Goal: Feedback & Contribution: Contribute content

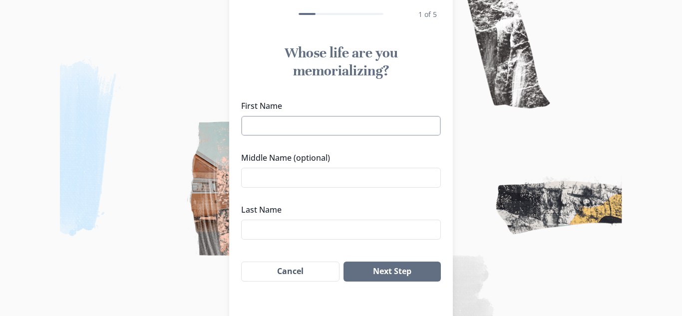
scroll to position [55, 0]
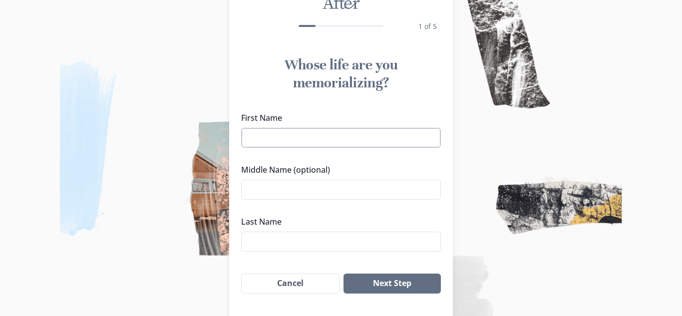
click at [301, 140] on input "First Name" at bounding box center [341, 138] width 200 height 20
click at [315, 140] on input "First Name" at bounding box center [341, 138] width 200 height 20
type input "[PERSON_NAME]"
click at [279, 237] on input "Last Name" at bounding box center [341, 242] width 200 height 20
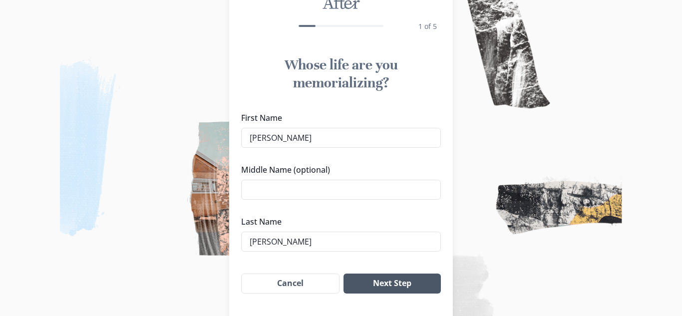
type input "[PERSON_NAME]"
click at [379, 288] on button "Next Step" at bounding box center [391, 283] width 97 height 20
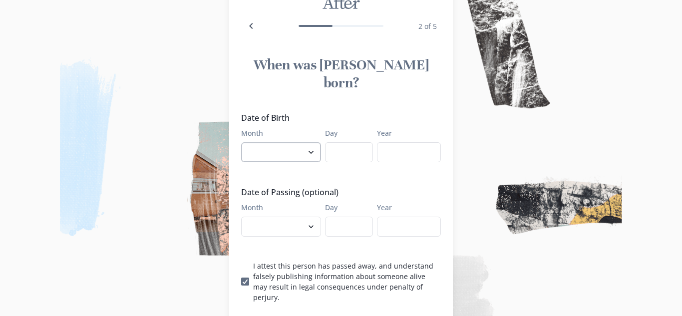
click at [304, 156] on select "January February March April May June July August September October November De…" at bounding box center [281, 152] width 80 height 20
select select "5"
click at [241, 142] on select "January February March April May June July August September October November De…" at bounding box center [281, 152] width 80 height 20
click at [350, 153] on input "Day" at bounding box center [349, 152] width 48 height 20
click at [350, 160] on input "Day" at bounding box center [349, 152] width 48 height 20
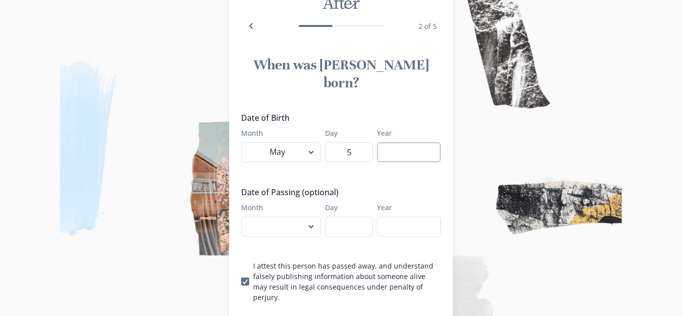
type input "5"
click at [391, 148] on input "Year" at bounding box center [409, 152] width 64 height 20
type input "1951"
click at [290, 230] on select "January February March April May June July August September October November De…" at bounding box center [281, 227] width 80 height 20
select select "7"
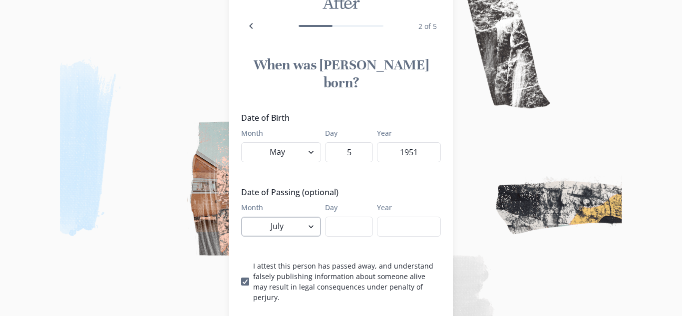
click at [241, 217] on select "January February March April May June July August September October November De…" at bounding box center [281, 227] width 80 height 20
click at [342, 227] on input "Day" at bounding box center [349, 227] width 48 height 20
type input "3"
click at [404, 221] on input "Year" at bounding box center [409, 227] width 64 height 20
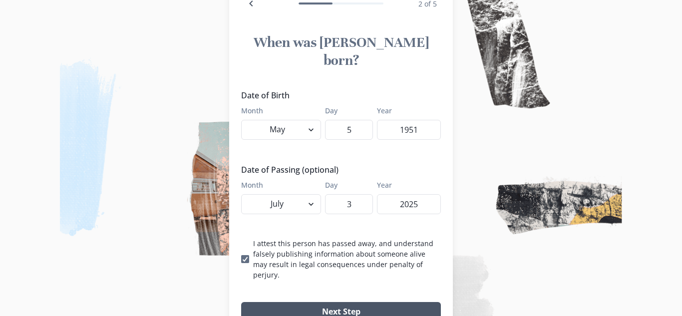
scroll to position [85, 0]
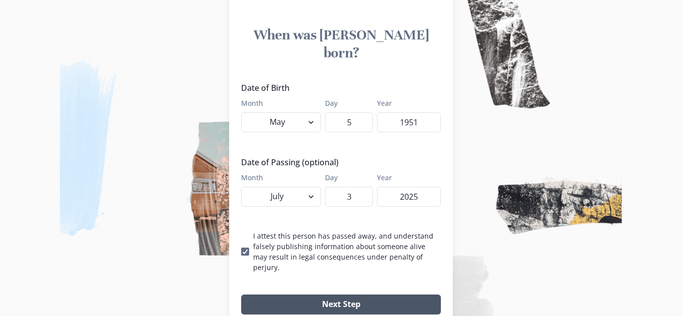
type input "2025"
click at [328, 295] on button "Next Step" at bounding box center [341, 304] width 200 height 20
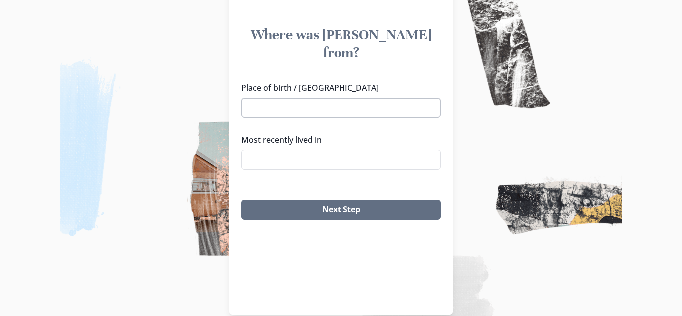
click at [307, 111] on input "Place of birth / [GEOGRAPHIC_DATA]" at bounding box center [341, 108] width 200 height 20
click at [327, 110] on input "Place of birth / [GEOGRAPHIC_DATA]" at bounding box center [341, 108] width 200 height 20
paste input "Ft [PERSON_NAME], [GEOGRAPHIC_DATA]"
type input "Ft [PERSON_NAME], [GEOGRAPHIC_DATA]"
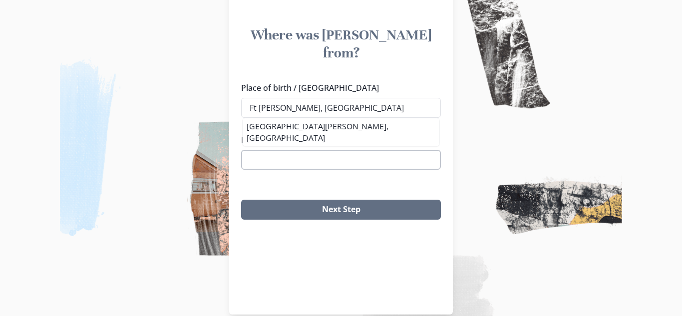
click at [334, 151] on input "Most recently lived in" at bounding box center [341, 160] width 200 height 20
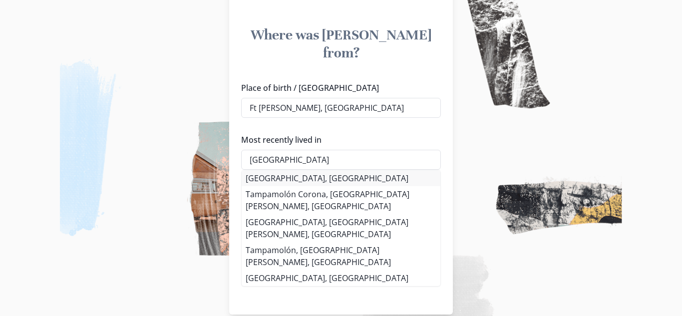
click at [265, 182] on li "[GEOGRAPHIC_DATA], [GEOGRAPHIC_DATA]" at bounding box center [341, 178] width 199 height 16
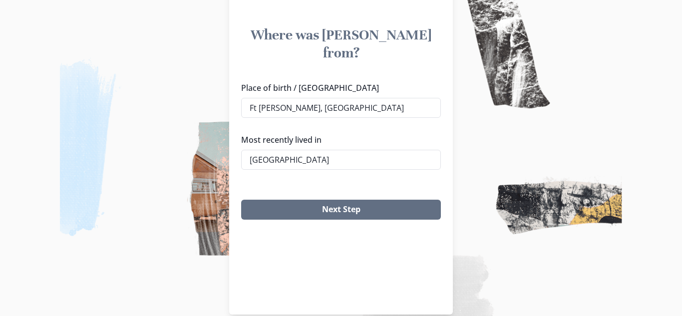
type input "[GEOGRAPHIC_DATA], [GEOGRAPHIC_DATA]"
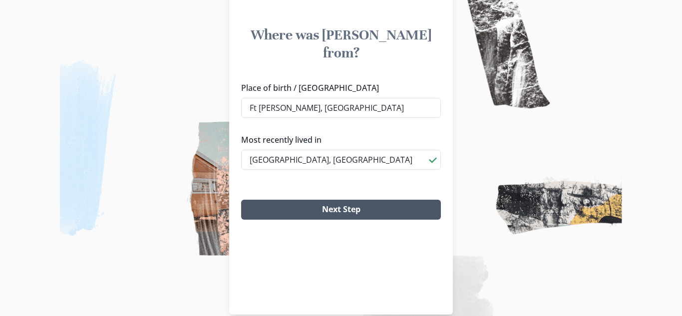
click at [291, 208] on button "Next Step" at bounding box center [341, 210] width 200 height 20
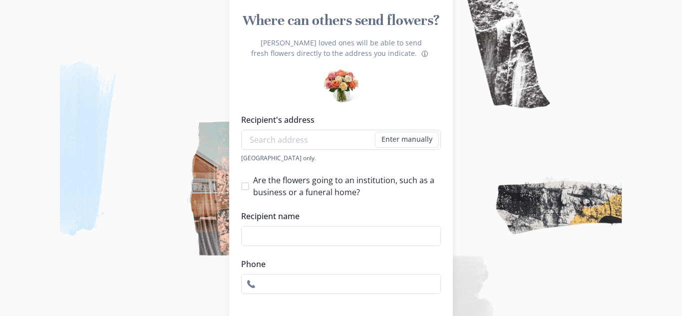
scroll to position [100, 0]
click at [304, 237] on input "Recipient name" at bounding box center [341, 235] width 200 height 20
paste input "[PERSON_NAME] Funeral Home"
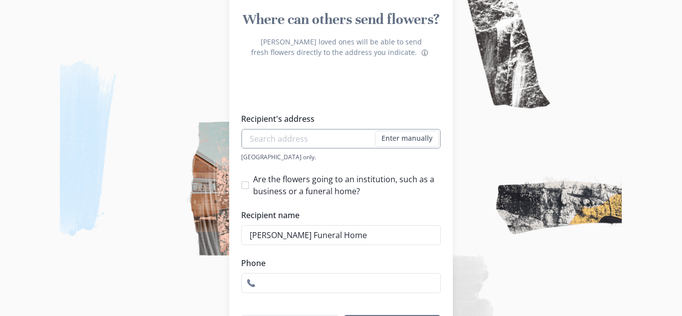
type input "[PERSON_NAME] Funeral Home"
click at [348, 138] on input "Recipient's address" at bounding box center [341, 139] width 200 height 20
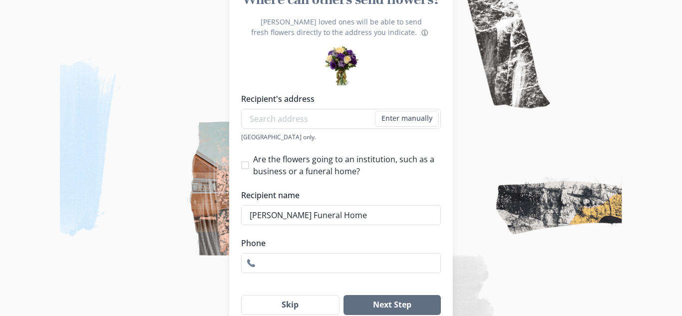
scroll to position [138, 0]
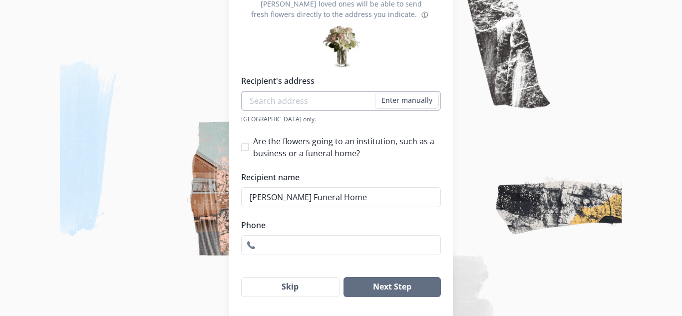
click at [303, 102] on input "Recipient's address" at bounding box center [341, 101] width 200 height 20
paste input "[STREET_ADDRESS]"
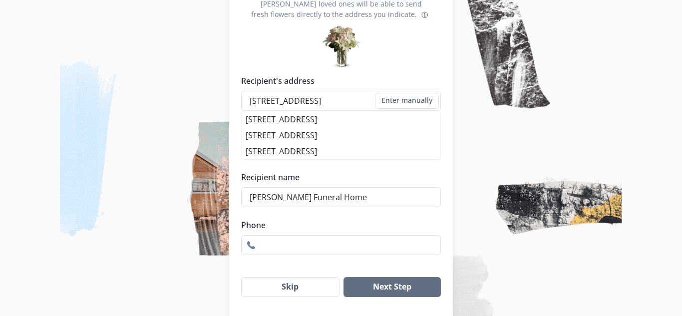
type input "[STREET_ADDRESS]"
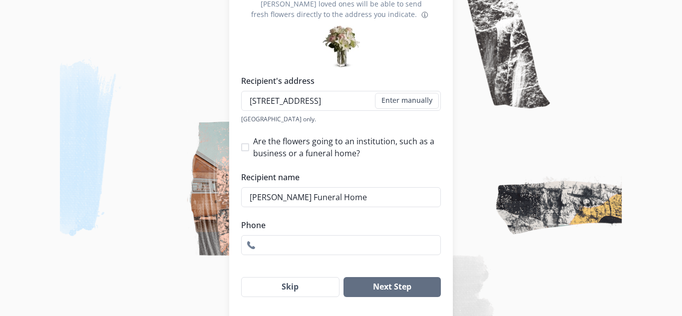
click at [463, 170] on img at bounding box center [341, 158] width 682 height 316
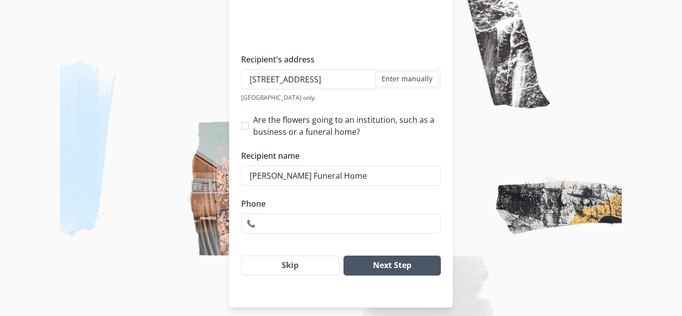
scroll to position [167, 0]
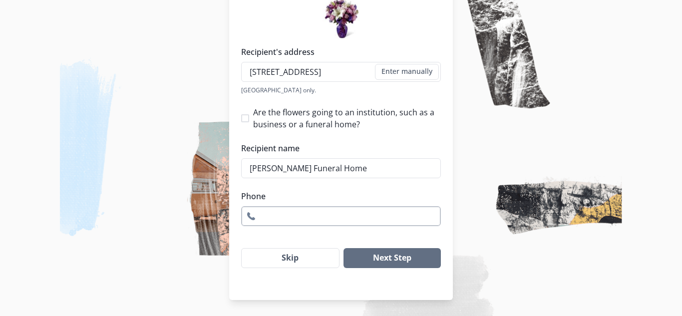
click at [347, 213] on input "Phone" at bounding box center [341, 216] width 200 height 20
click at [332, 216] on input "Phone" at bounding box center [341, 216] width 200 height 20
paste input "[PHONE_NUMBER]"
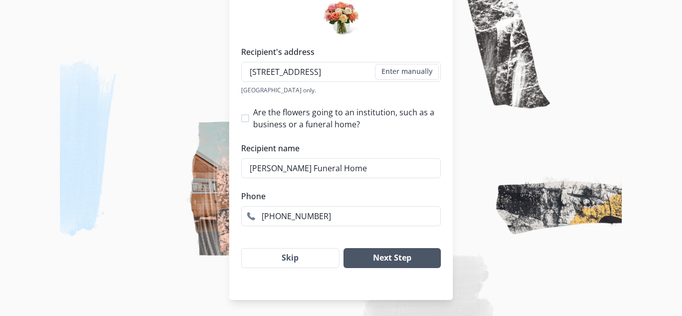
type input "[PHONE_NUMBER]"
click at [384, 264] on button "Next Step" at bounding box center [391, 258] width 97 height 20
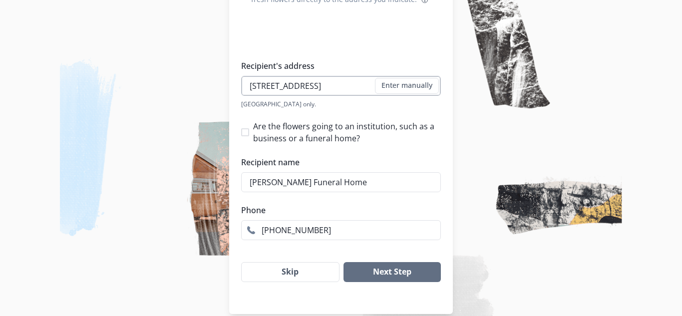
scroll to position [152, 0]
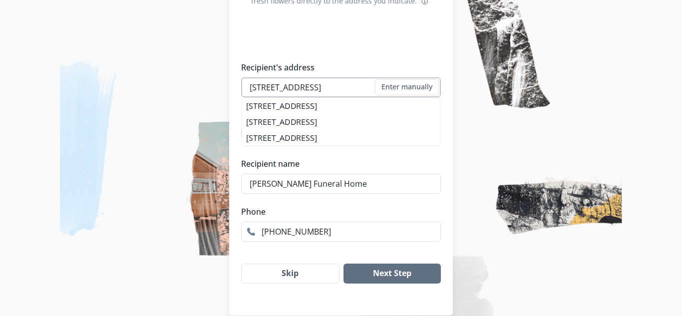
click at [354, 91] on input "[STREET_ADDRESS]" at bounding box center [341, 87] width 200 height 20
click at [355, 105] on div "[STREET_ADDRESS] [STREET_ADDRESS] [STREET_ADDRESS]" at bounding box center [341, 121] width 200 height 49
click at [484, 184] on img at bounding box center [341, 158] width 682 height 316
click at [446, 124] on div "[PERSON_NAME] loved ones will be able to send fresh flowers directly to the add…" at bounding box center [341, 119] width 224 height 253
click at [442, 128] on div "[PERSON_NAME] loved ones will be able to send fresh flowers directly to the add…" at bounding box center [341, 119] width 224 height 253
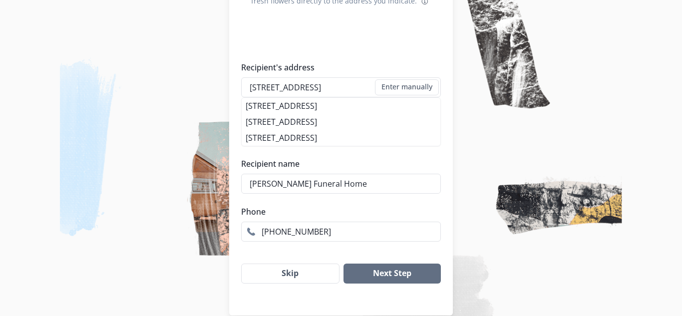
drag, startPoint x: 435, startPoint y: 124, endPoint x: 468, endPoint y: 168, distance: 55.0
click at [436, 126] on li "[STREET_ADDRESS]" at bounding box center [341, 122] width 199 height 16
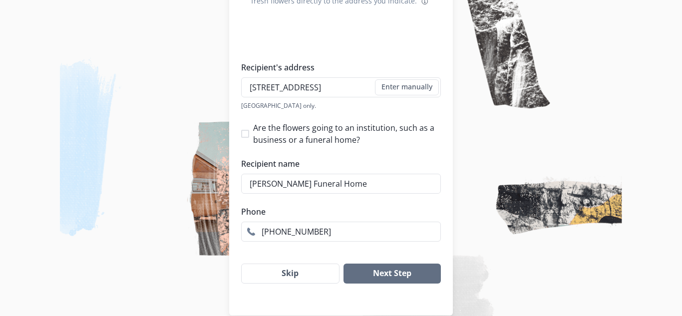
type input "[STREET_ADDRESS]"
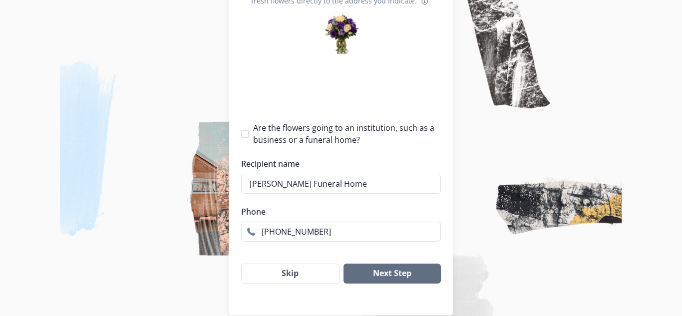
type input "1"
select select "FL"
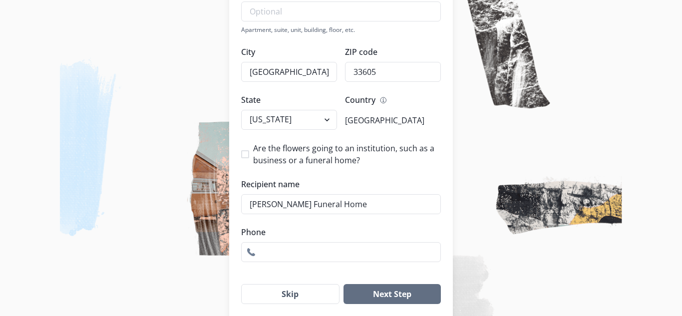
scroll to position [280, 0]
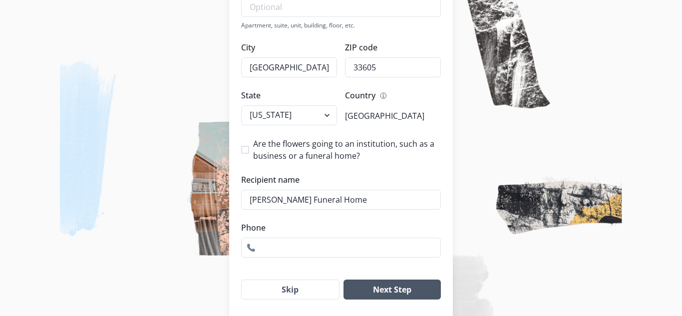
click at [404, 296] on button "Next Step" at bounding box center [391, 289] width 97 height 20
click at [361, 256] on input "Phone" at bounding box center [341, 248] width 200 height 20
paste input "[PHONE_NUMBER]"
type input "[PHONE_NUMBER]"
click at [380, 293] on button "Next Step" at bounding box center [391, 289] width 97 height 20
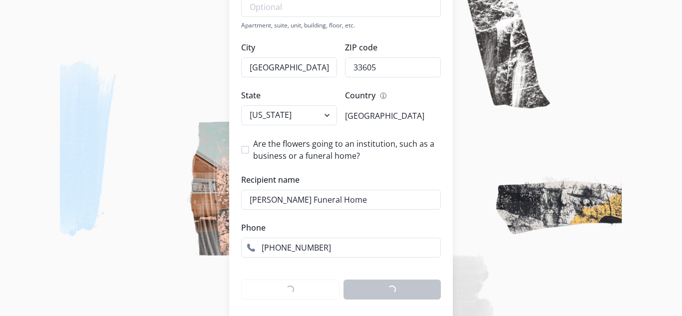
scroll to position [100, 0]
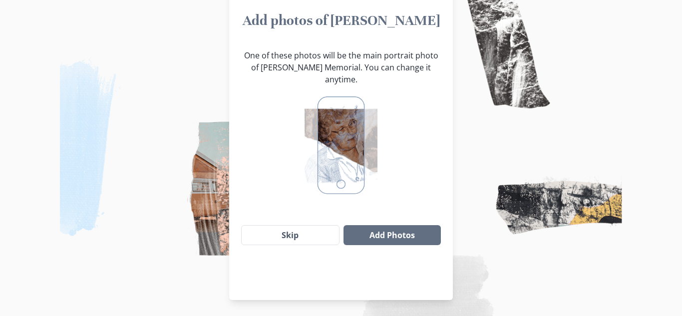
click at [354, 153] on img at bounding box center [340, 145] width 73 height 104
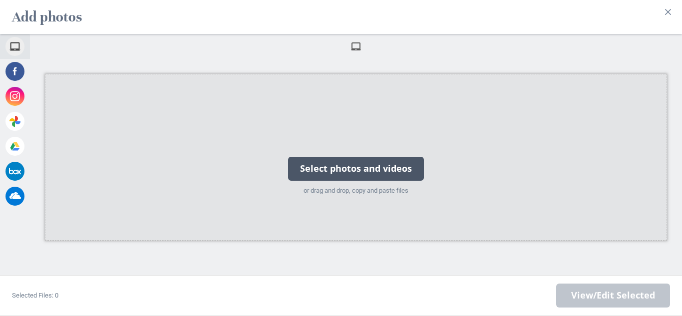
click at [389, 171] on div "Select photos and videos" at bounding box center [356, 169] width 136 height 24
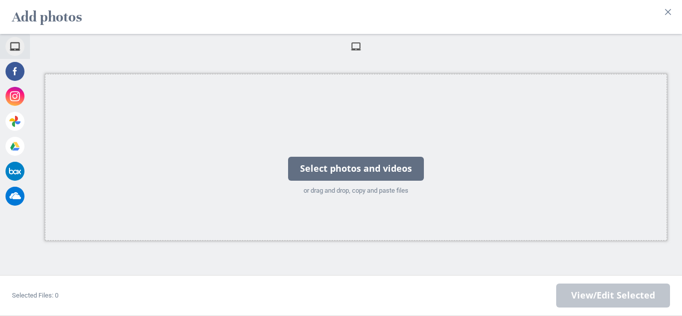
scroll to position [85, 0]
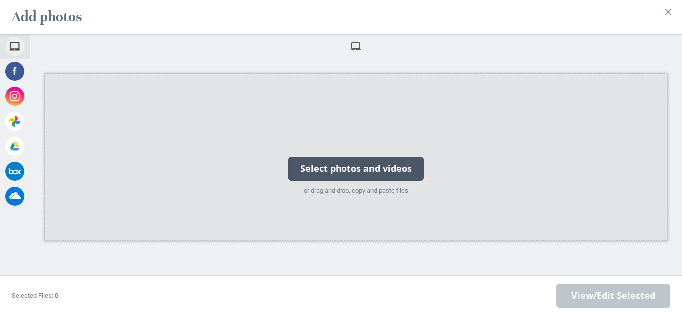
click at [362, 179] on div "Select photos and videos" at bounding box center [356, 169] width 136 height 24
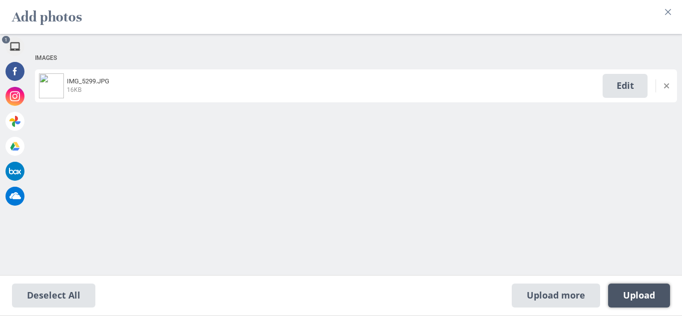
click at [649, 299] on span "Upload 1" at bounding box center [639, 295] width 32 height 11
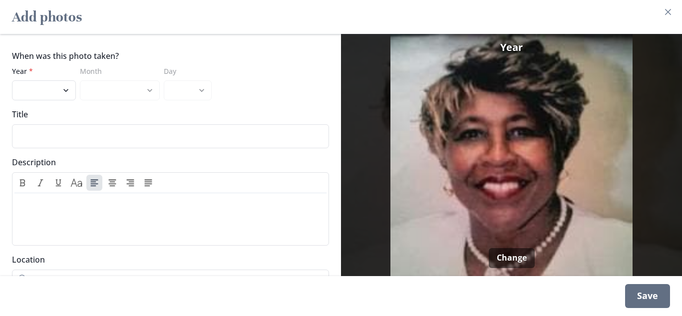
scroll to position [36, 0]
click at [59, 93] on select "2025 2024 2023 2022 2021 2020 2019 2018 2017 2016 2015 2014 2013 2012 2011 2010…" at bounding box center [44, 90] width 64 height 20
select select "2009"
click at [12, 80] on select "2025 2024 2023 2022 2021 2020 2019 2018 2017 2016 2015 2014 2013 2012 2011 2010…" at bounding box center [44, 90] width 64 height 20
click at [289, 89] on div "When was this photo taken? Year * 2025 2024 2023 2022 2021 2020 2019 2018 2017 …" at bounding box center [170, 75] width 317 height 50
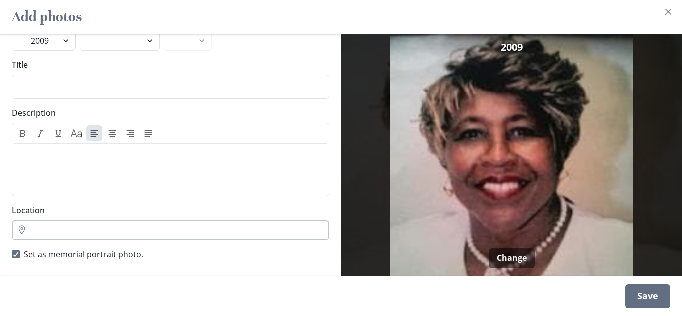
scroll to position [58, 0]
click at [664, 293] on div "Save" at bounding box center [647, 296] width 45 height 24
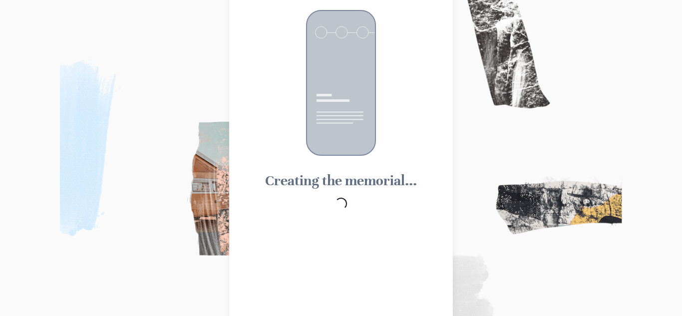
scroll to position [0, 0]
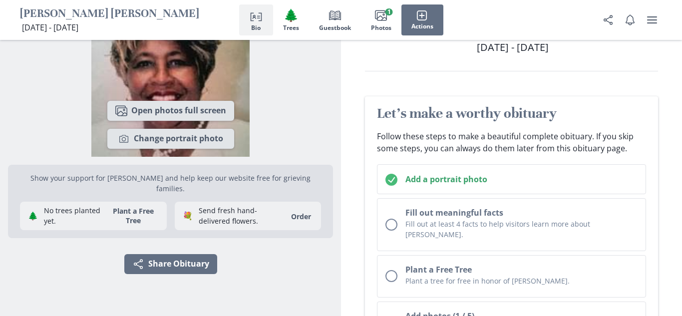
scroll to position [62, 0]
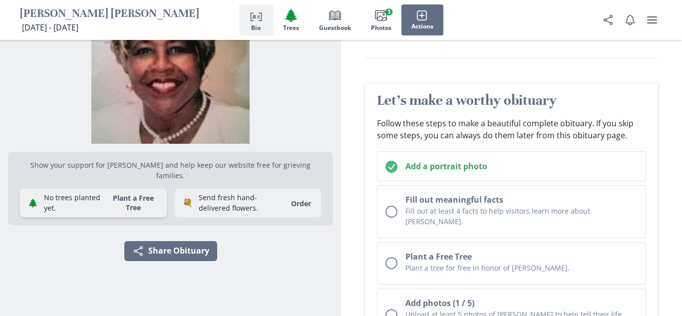
click at [136, 201] on button "Plant a Free Tree" at bounding box center [133, 202] width 58 height 19
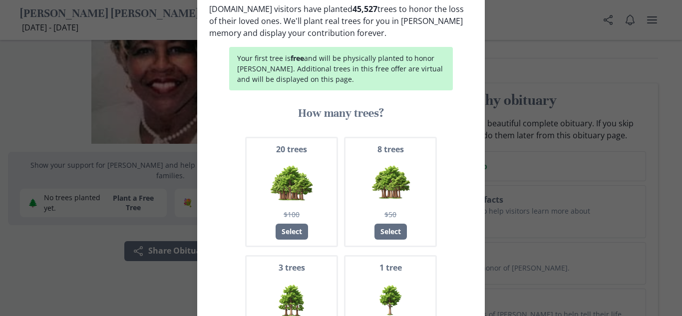
scroll to position [103, 0]
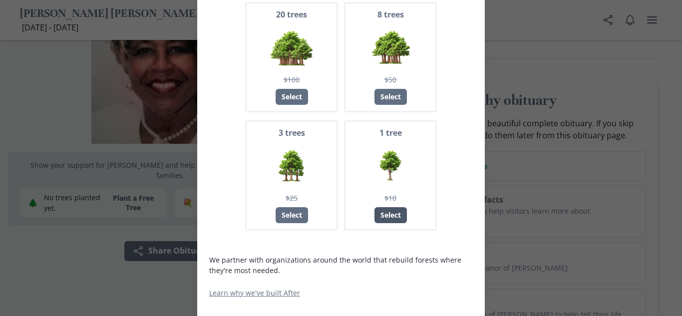
click at [400, 215] on div "Select" at bounding box center [390, 215] width 32 height 16
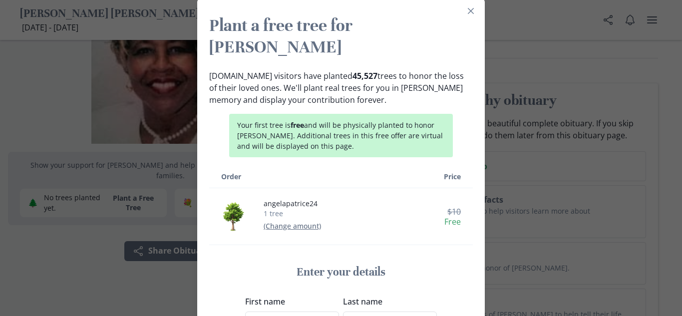
scroll to position [0, 0]
click at [476, 15] on button "Close" at bounding box center [471, 11] width 16 height 16
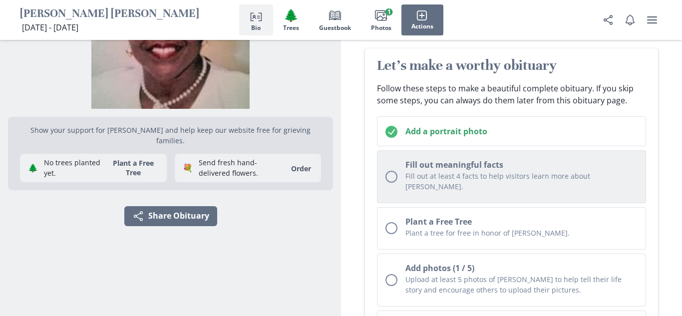
scroll to position [96, 0]
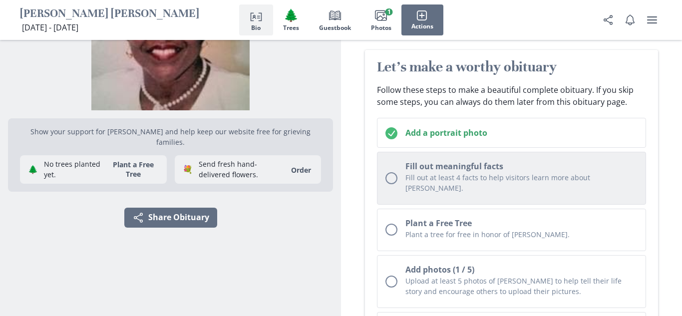
click at [405, 172] on p "Fill out at least 4 facts to help visitors learn more about [PERSON_NAME]." at bounding box center [521, 182] width 232 height 21
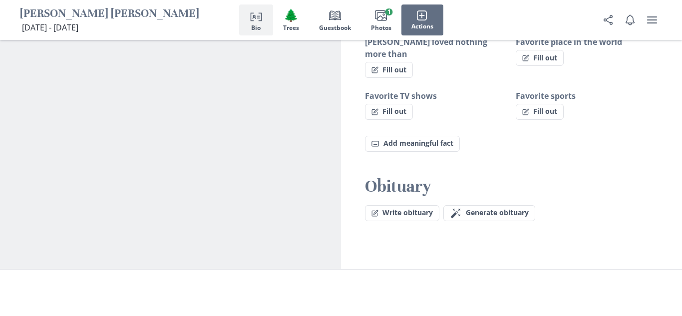
scroll to position [777, 0]
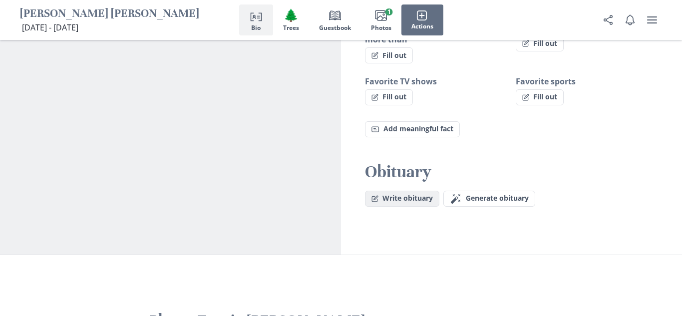
click at [419, 195] on button "Write obituary" at bounding box center [402, 199] width 74 height 16
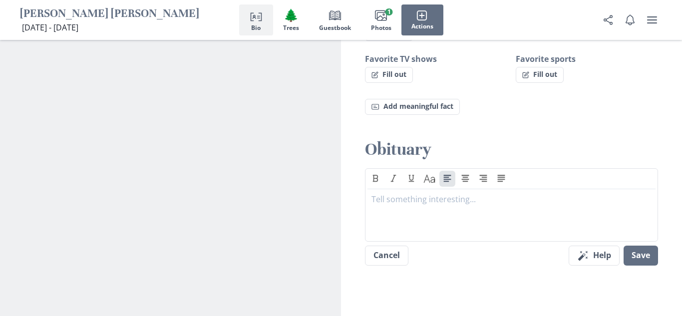
scroll to position [770, 0]
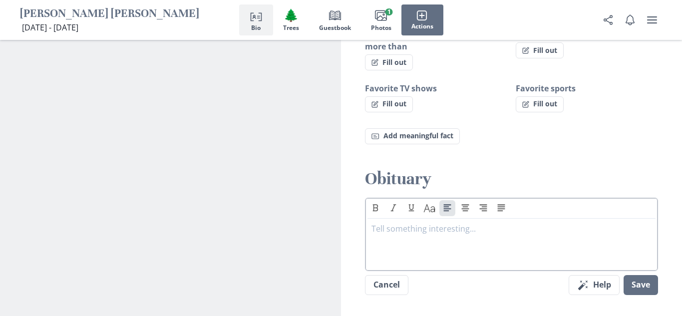
click at [446, 223] on p at bounding box center [511, 229] width 280 height 12
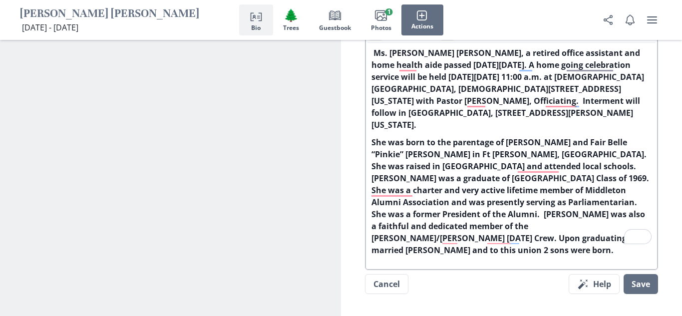
scroll to position [948, 0]
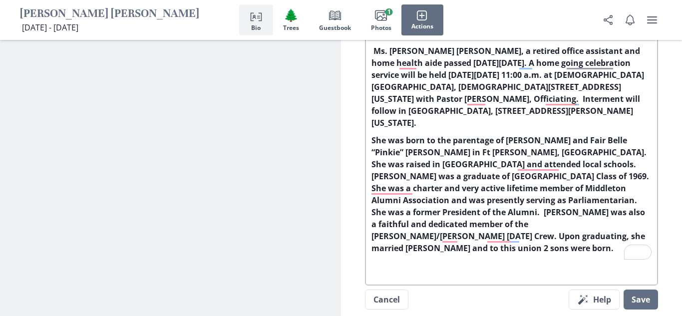
click at [393, 259] on p "To enrich screen reader interactions, please activate Accessibility in Grammarl…" at bounding box center [511, 265] width 280 height 12
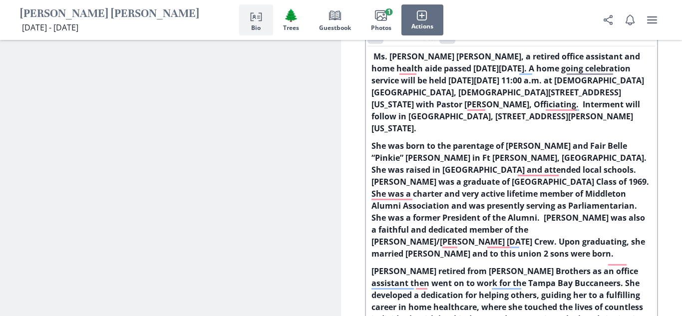
scroll to position [943, 0]
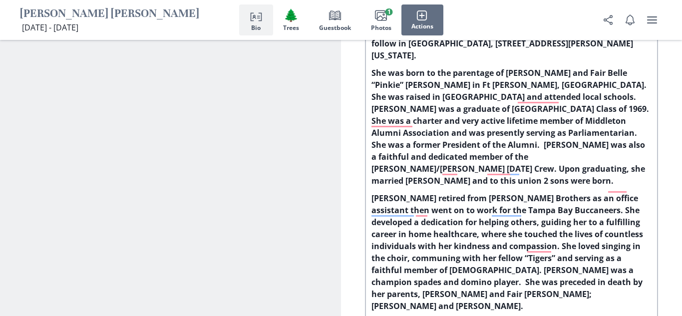
scroll to position [1009, 0]
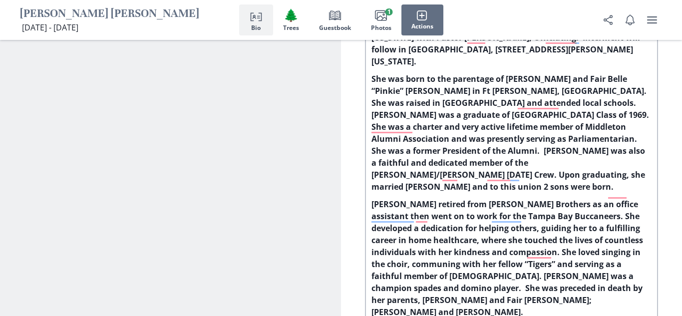
click at [374, 199] on strong "[PERSON_NAME] retired from [PERSON_NAME] Brothers as an office assistant then w…" at bounding box center [507, 258] width 273 height 119
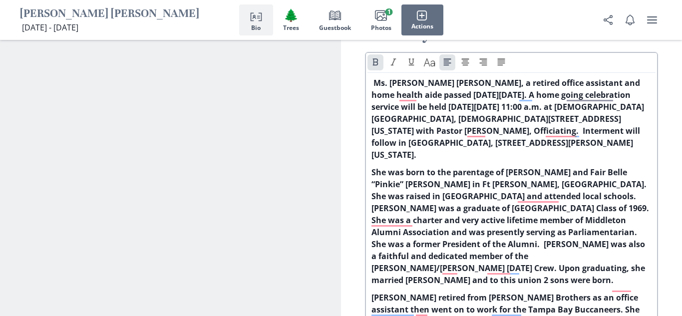
scroll to position [915, 0]
click at [549, 187] on strong "She was born to the parentage of [PERSON_NAME] and Fair Belle “Pinkie” [PERSON_…" at bounding box center [510, 226] width 279 height 119
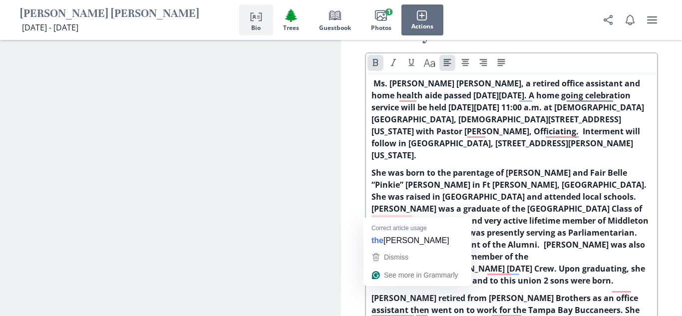
click at [402, 216] on p "She was born to the parentage of [PERSON_NAME] and Fair Belle “Pinkie” [PERSON_…" at bounding box center [511, 227] width 280 height 120
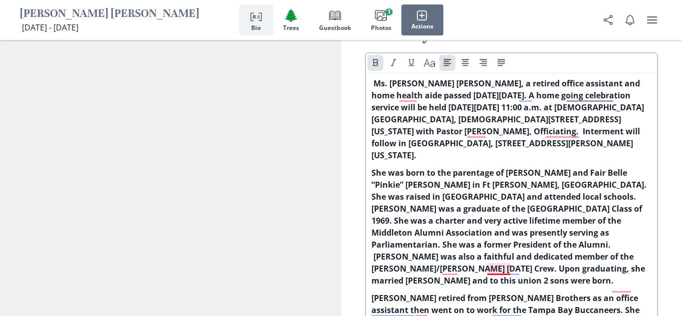
click at [493, 256] on strong "She was born to the parentage of [PERSON_NAME] and Fair Belle “Pinkie” [PERSON_…" at bounding box center [509, 226] width 277 height 119
click at [460, 258] on strong "She was born to the parentage of [PERSON_NAME] and Fair Belle “Pinkie” [PERSON_…" at bounding box center [509, 226] width 277 height 119
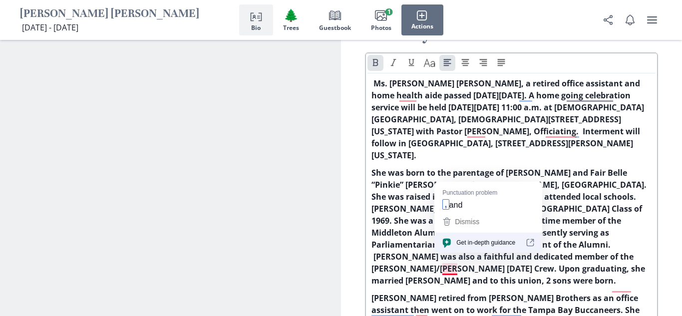
click at [453, 259] on strong "She was born to the parentage of [PERSON_NAME] and Fair Belle “Pinkie” [PERSON_…" at bounding box center [509, 226] width 277 height 119
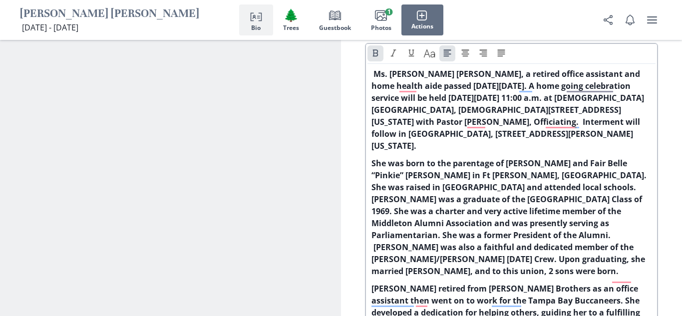
scroll to position [931, 0]
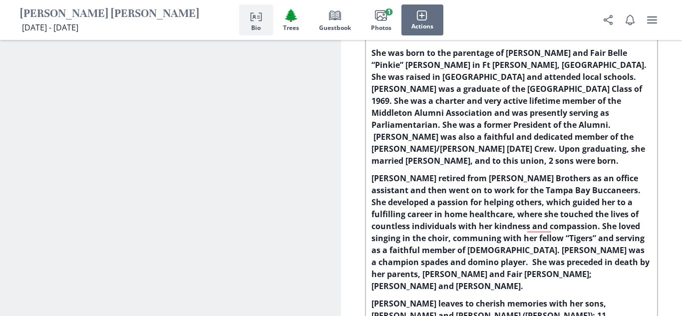
scroll to position [1036, 0]
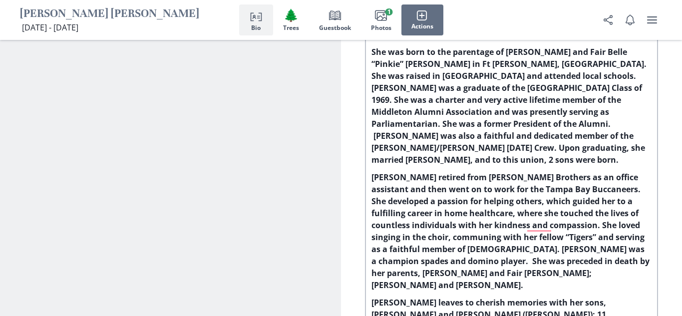
click at [536, 221] on strong "[PERSON_NAME] retired from [PERSON_NAME] Brothers as an office assistant and th…" at bounding box center [511, 231] width 280 height 119
click at [540, 214] on strong "[PERSON_NAME] retired from [PERSON_NAME] Brothers as an office assistant and th…" at bounding box center [511, 231] width 280 height 119
click at [537, 212] on strong "[PERSON_NAME] retired from [PERSON_NAME] Brothers as an office assistant and th…" at bounding box center [511, 231] width 280 height 119
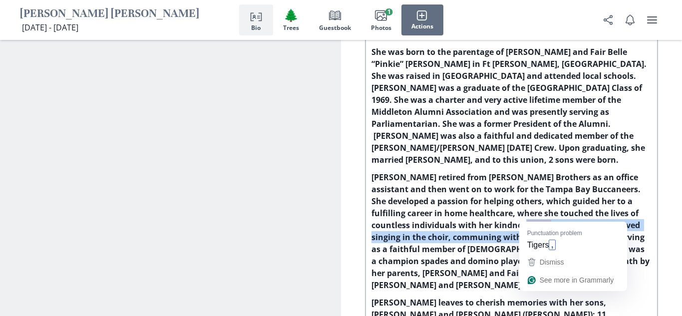
click at [540, 217] on strong "[PERSON_NAME] retired from [PERSON_NAME] Brothers as an office assistant and th…" at bounding box center [511, 231] width 280 height 119
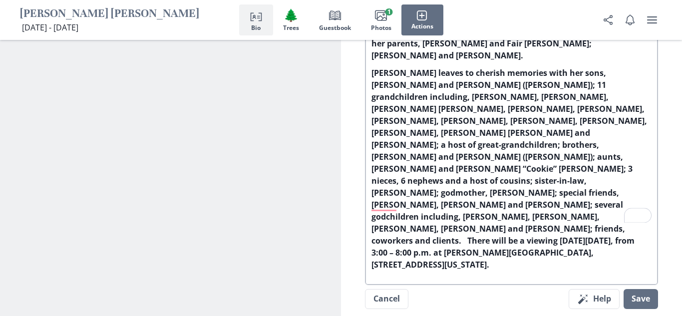
scroll to position [1269, 0]
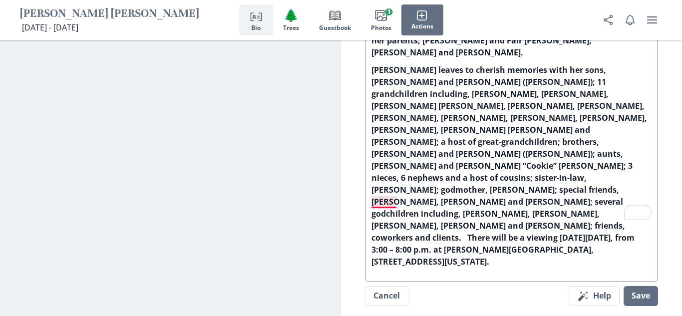
click at [386, 192] on strong "[PERSON_NAME] leaves to cherish memories with her sons, [PERSON_NAME] and [PERS…" at bounding box center [509, 165] width 277 height 203
click at [483, 190] on strong "[PERSON_NAME] leaves to cherish memories with her sons, [PERSON_NAME] and [PERS…" at bounding box center [509, 165] width 277 height 203
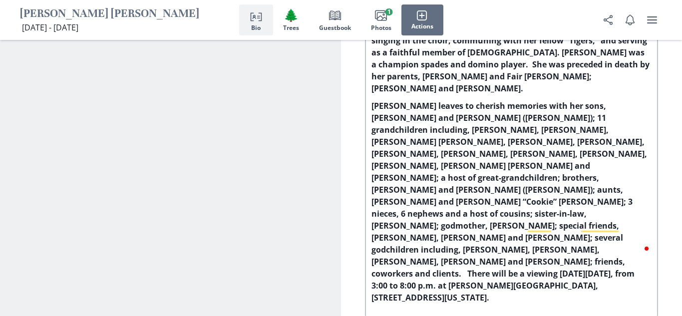
scroll to position [1225, 0]
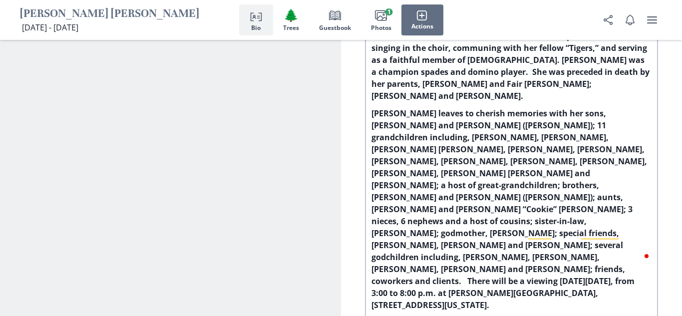
click at [542, 224] on strong "[PERSON_NAME] leaves to cherish memories with her sons, [PERSON_NAME] and [PERS…" at bounding box center [509, 209] width 277 height 203
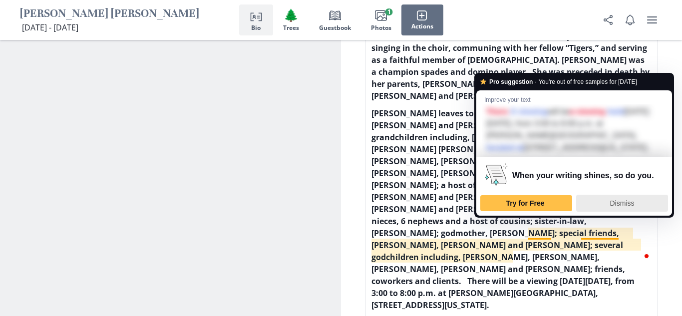
click at [623, 200] on span "Dismiss" at bounding box center [622, 203] width 24 height 8
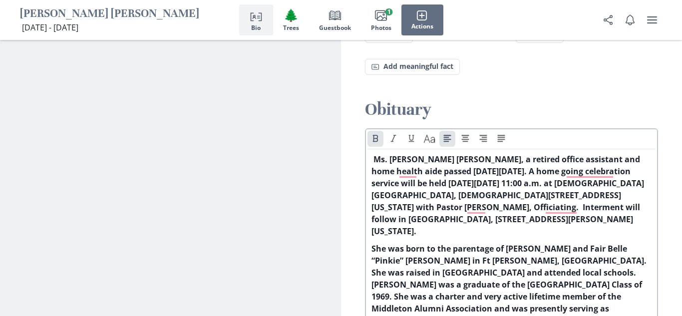
scroll to position [826, 0]
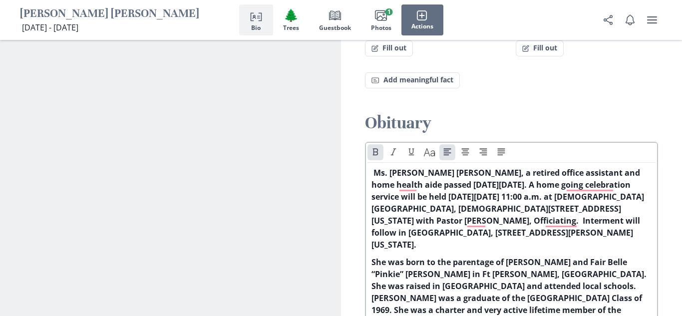
click at [484, 215] on strong "Ms. [PERSON_NAME] [PERSON_NAME], a retired office assistant and home health aid…" at bounding box center [507, 208] width 272 height 83
click at [567, 211] on strong "Ms. [PERSON_NAME] [PERSON_NAME], a retired office assistant and home health aid…" at bounding box center [507, 208] width 273 height 83
click at [567, 212] on strong "Ms. [PERSON_NAME] [PERSON_NAME], a retired office assistant and home health aid…" at bounding box center [507, 208] width 273 height 83
click at [578, 168] on strong "Ms. [PERSON_NAME] [PERSON_NAME], a retired office assistant and home health aid…" at bounding box center [506, 208] width 270 height 83
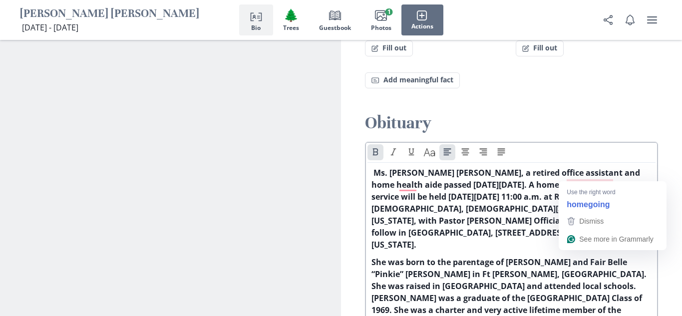
click at [578, 177] on strong "Ms. [PERSON_NAME] [PERSON_NAME], a retired office assistant and home health aid…" at bounding box center [506, 208] width 270 height 83
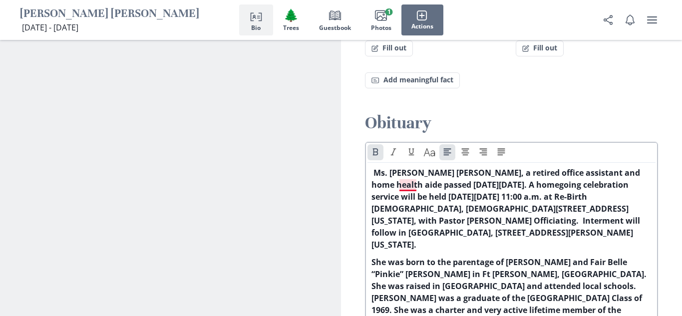
click at [412, 175] on strong "Ms. [PERSON_NAME] [PERSON_NAME], a retired office assistant and home health aid…" at bounding box center [506, 208] width 270 height 83
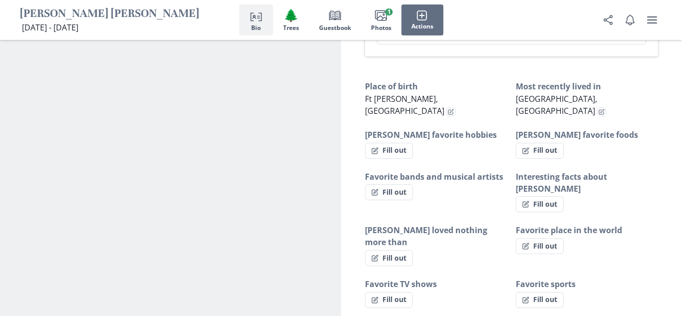
scroll to position [548, 0]
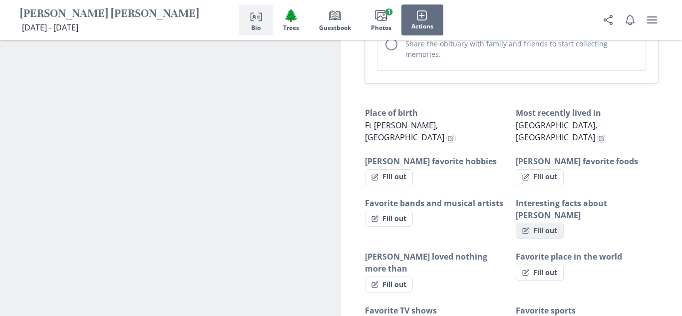
click at [555, 223] on button "Fill out" at bounding box center [540, 231] width 48 height 16
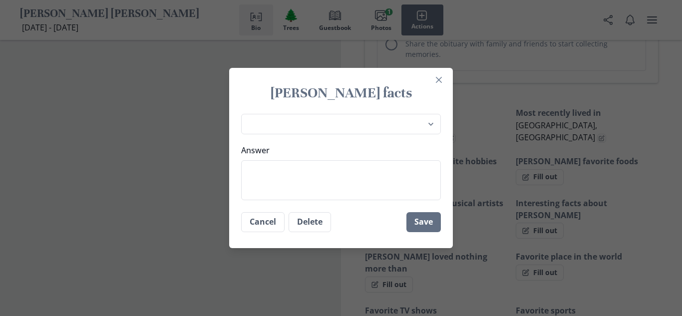
click at [361, 134] on div "Place of birth Most recently lived in [PERSON_NAME] favorite hobbies [PERSON_NA…" at bounding box center [341, 157] width 224 height 94
click at [363, 126] on select "Place of birth Most recently lived in [PERSON_NAME] favorite hobbies [PERSON_NA…" at bounding box center [341, 124] width 200 height 20
select select "Favorite musical instrument"
click at [241, 114] on select "Place of birth Most recently lived in [PERSON_NAME] favorite hobbies [PERSON_NA…" at bounding box center [341, 124] width 200 height 20
click at [357, 178] on textarea "Answer" at bounding box center [341, 180] width 200 height 40
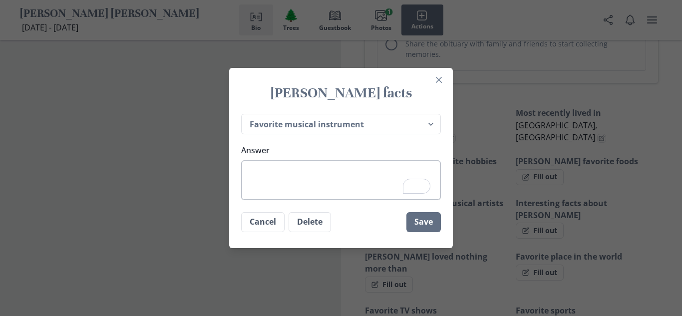
type textarea "P"
type textarea "x"
type textarea "Pi"
type textarea "x"
type textarea "Pin"
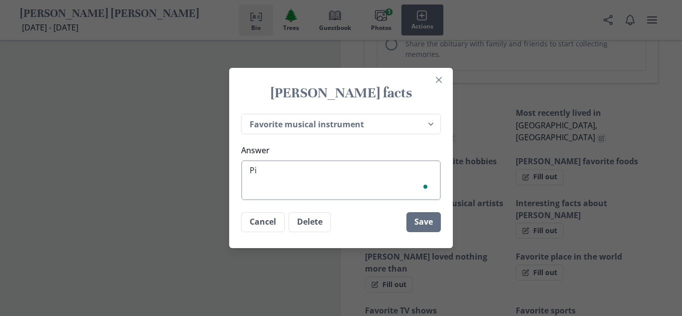
type textarea "x"
type textarea "[PERSON_NAME]"
type textarea "x"
type textarea "Pin"
type textarea "x"
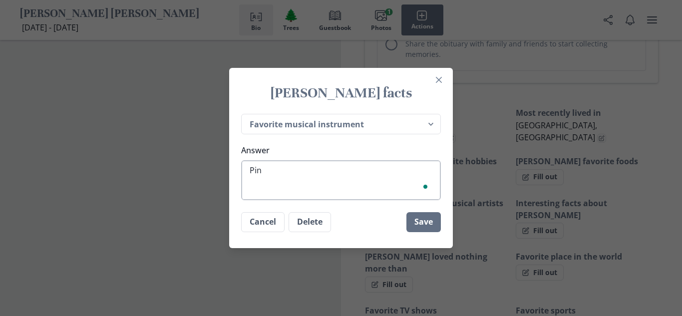
type textarea "Pi"
type textarea "x"
type textarea "[PERSON_NAME]"
type textarea "x"
type textarea "Pian"
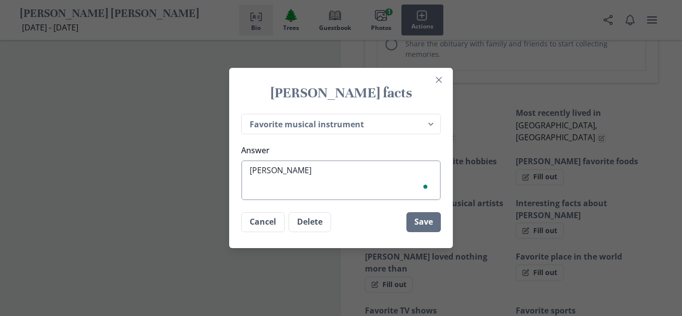
type textarea "x"
type textarea "Piano"
type textarea "x"
type textarea "Piano"
click at [416, 218] on button "Save" at bounding box center [423, 222] width 34 height 20
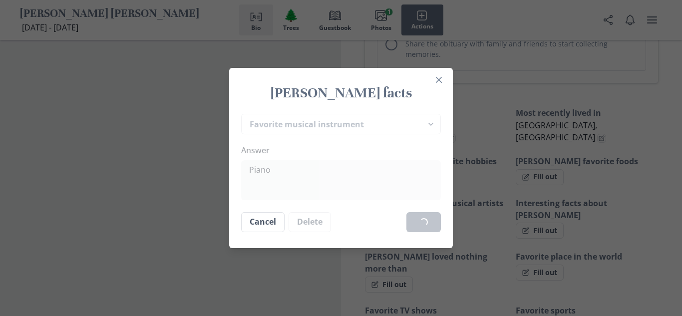
type textarea "x"
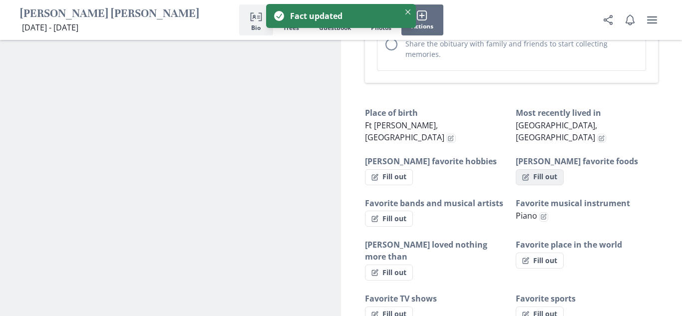
click at [545, 169] on button "Fill out" at bounding box center [540, 177] width 48 height 16
select select "[PERSON_NAME] favorite foods"
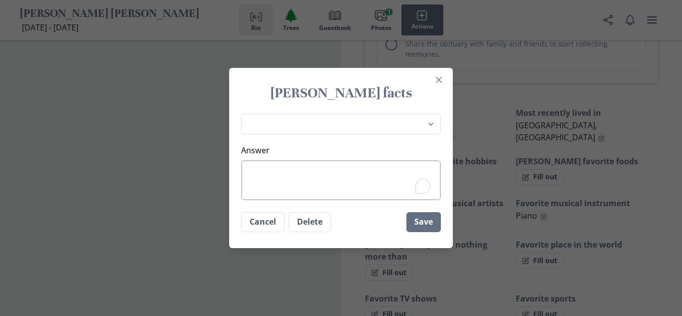
click at [341, 181] on textarea "Answer" at bounding box center [341, 180] width 200 height 40
click at [390, 173] on textarea "Answer" at bounding box center [341, 180] width 200 height 40
type textarea "x"
type textarea "i"
type textarea "x"
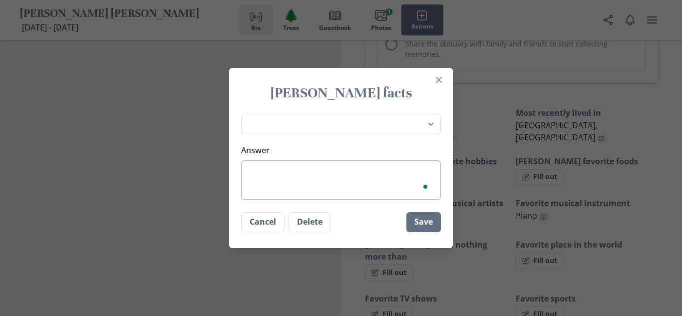
type textarea "I"
type textarea "x"
type textarea "Iv"
type textarea "x"
type textarea "Ive"
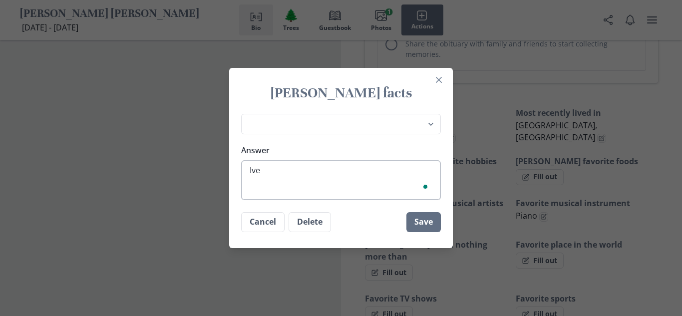
type textarea "x"
type textarea "Iv"
type textarea "x"
type textarea "I"
type textarea "x"
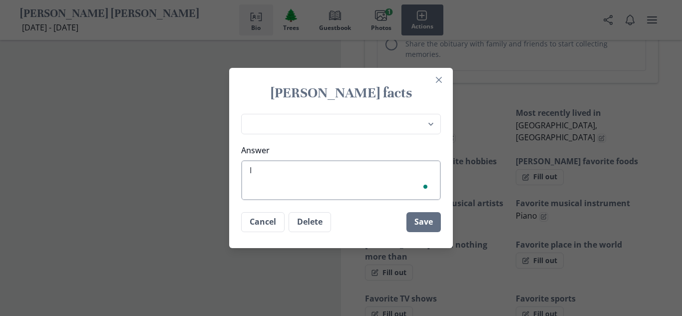
type textarea "Ic"
type textarea "x"
type textarea "Ice"
type textarea "x"
type textarea "Ice C"
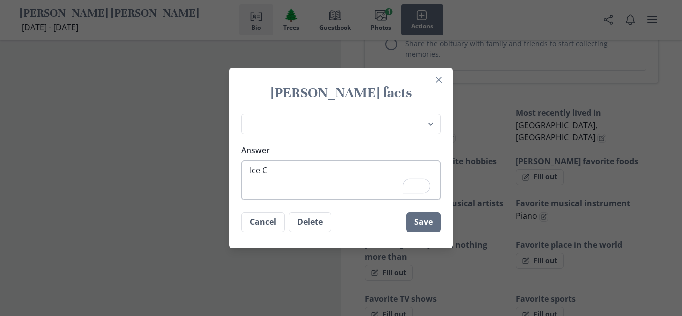
type textarea "x"
type textarea "Ice Cr"
type textarea "x"
type textarea "Ice Cre"
type textarea "x"
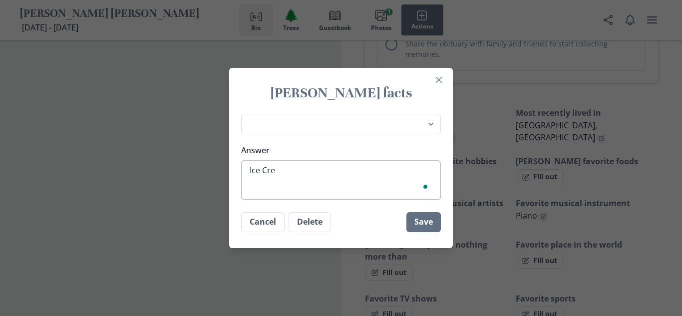
type textarea "Ice Crea"
type textarea "x"
type textarea "Ice Cream"
click at [410, 223] on button "Save" at bounding box center [423, 222] width 34 height 20
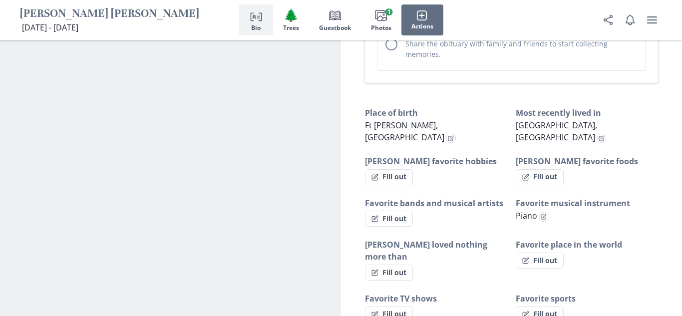
type textarea "x"
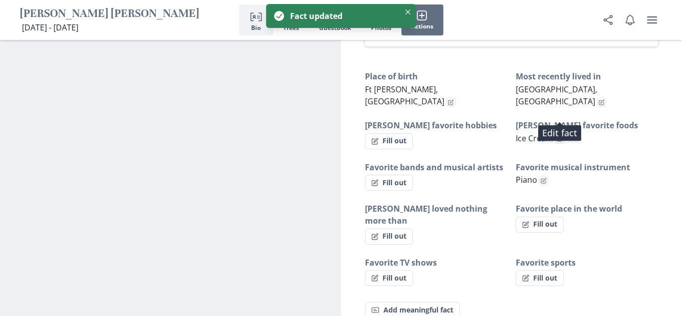
scroll to position [563, 0]
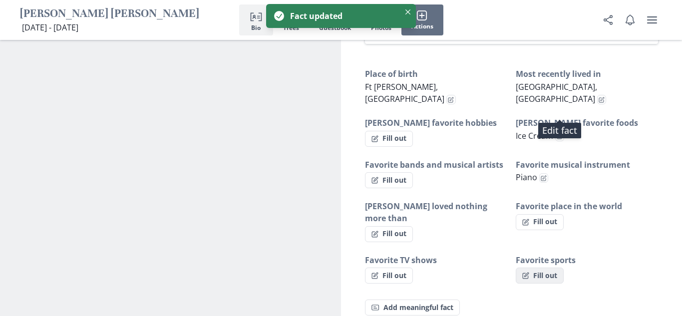
click at [539, 267] on button "Fill out" at bounding box center [540, 275] width 48 height 16
select select "Favorite sports"
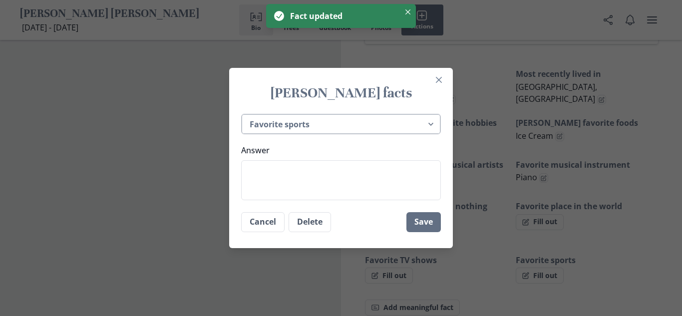
click at [354, 131] on select "Place of birth Most recently lived in [PERSON_NAME] favorite hobbies [PERSON_NA…" at bounding box center [341, 124] width 200 height 20
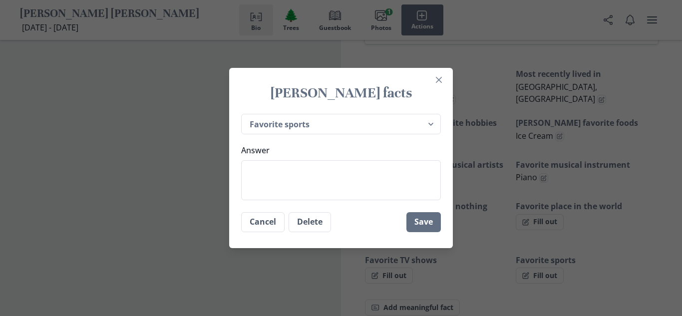
click at [482, 135] on div "[PERSON_NAME] facts Place of birth Most recently lived in [PERSON_NAME] favorit…" at bounding box center [341, 158] width 682 height 316
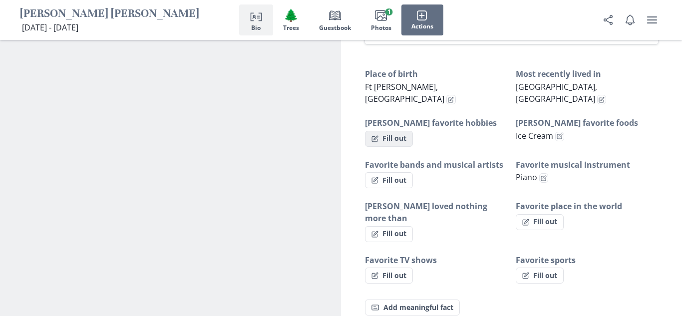
click at [384, 131] on button "Fill out" at bounding box center [389, 139] width 48 height 16
select select "[PERSON_NAME] favorite hobbies"
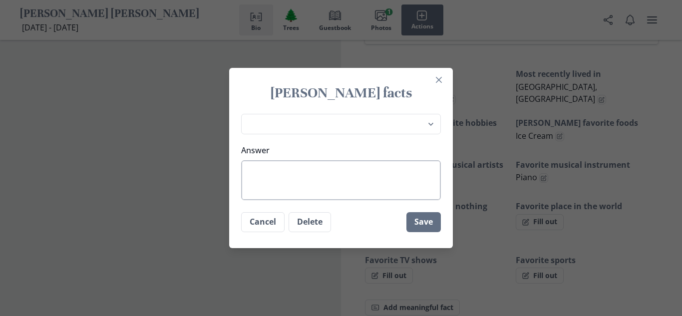
click at [308, 180] on textarea "Answer" at bounding box center [341, 180] width 200 height 40
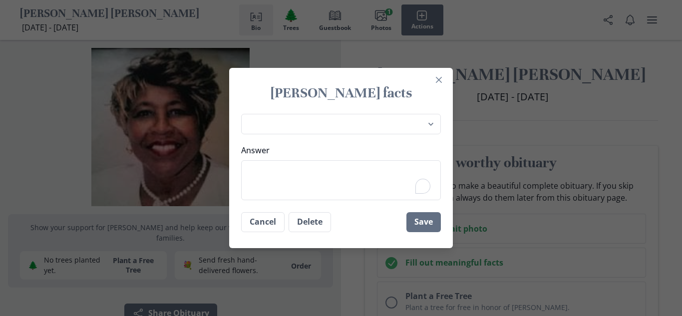
select select "[PERSON_NAME] favorite hobbies"
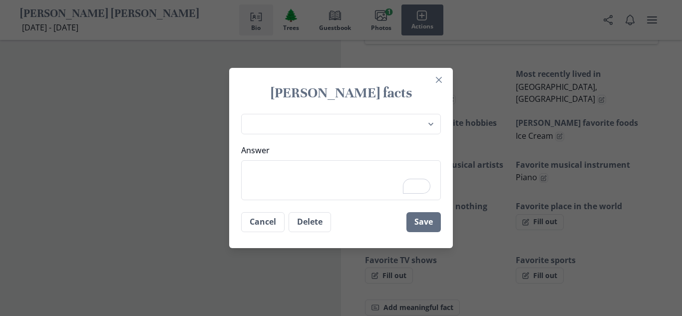
type textarea "x"
type textarea "S"
type textarea "x"
type textarea "Sp"
type textarea "x"
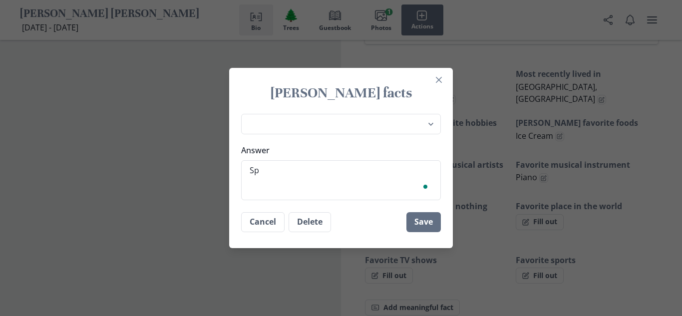
type textarea "Spa"
type textarea "x"
type textarea "Spad"
type textarea "x"
type textarea "Spade"
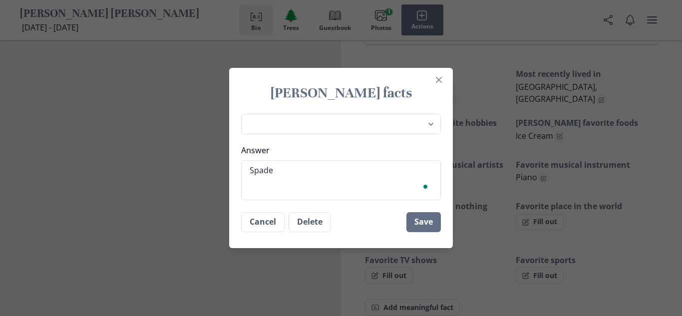
type textarea "x"
type textarea "Spades"
type textarea "x"
type textarea "Spades a"
type textarea "x"
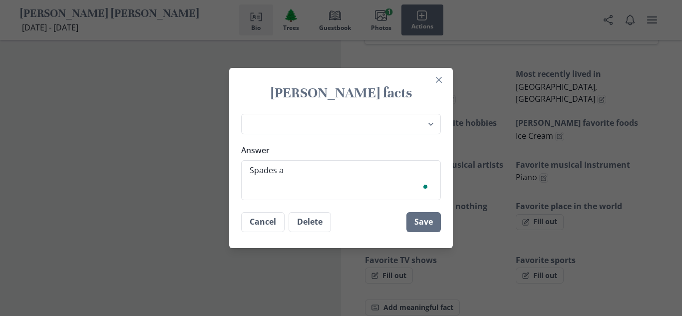
type textarea "Spades an"
type textarea "x"
type textarea "Spades and"
type textarea "x"
type textarea "Spades and d"
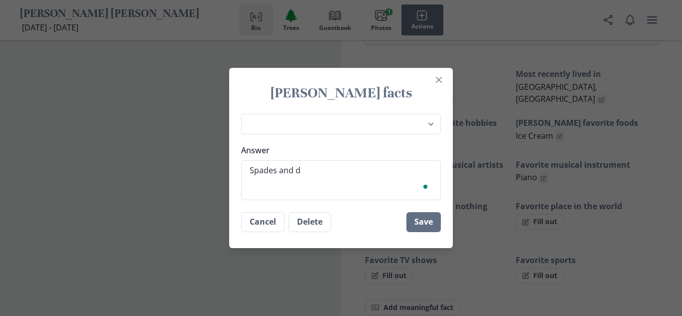
type textarea "x"
type textarea "Spades and di"
type textarea "x"
type textarea "Spades and d"
type textarea "x"
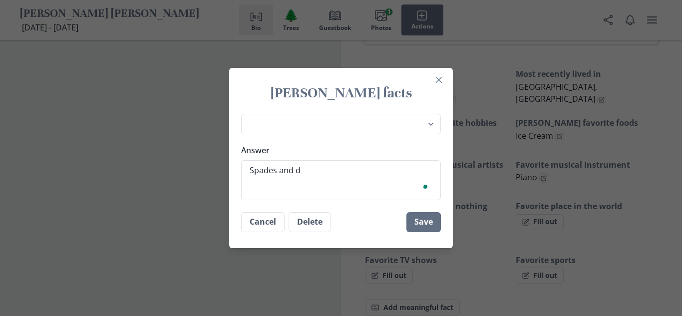
type textarea "Spades and"
type textarea "x"
type textarea "Spades and D"
type textarea "x"
type textarea "Spades and Di"
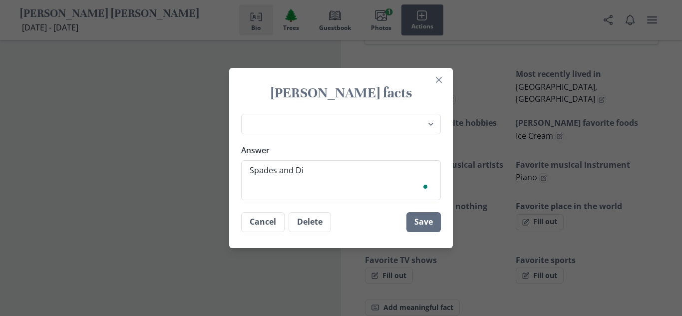
type textarea "x"
type textarea "Spades and Dim"
type textarea "x"
type textarea "Spades and Dimo"
type textarea "x"
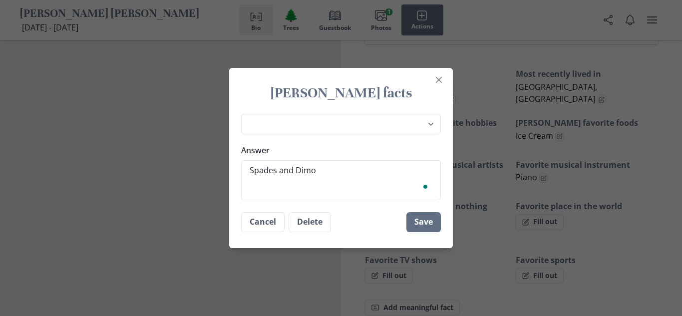
type textarea "Spades and Dimon"
type textarea "x"
type textarea "Spades and Dimono"
type textarea "x"
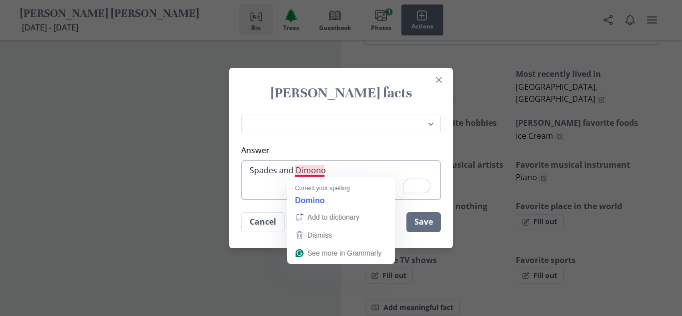
click at [313, 170] on textarea "Spades and Dimono" at bounding box center [341, 180] width 200 height 40
type textarea "Spades and Dimono"
type textarea "x"
type textarea "Spades and Domino"
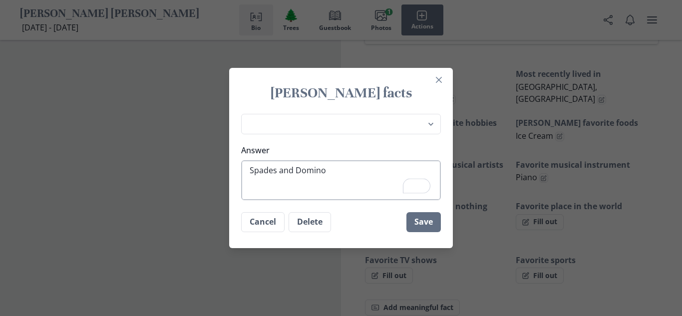
type textarea "x"
type textarea "Spades and Dominos"
click at [412, 225] on button "Save" at bounding box center [423, 222] width 34 height 20
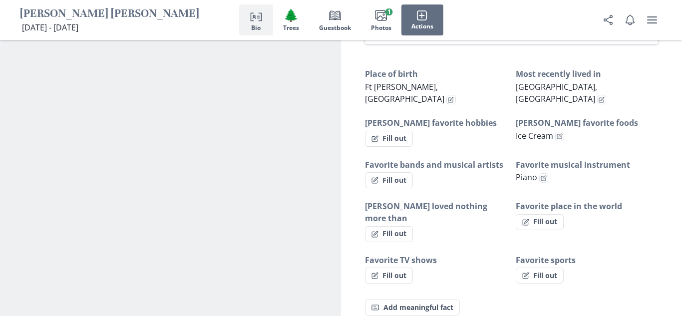
type textarea "x"
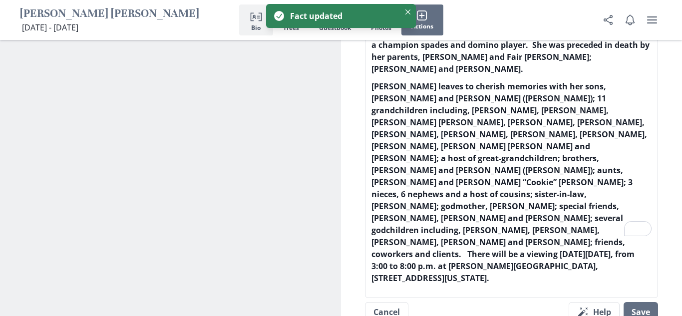
scroll to position [1326, 0]
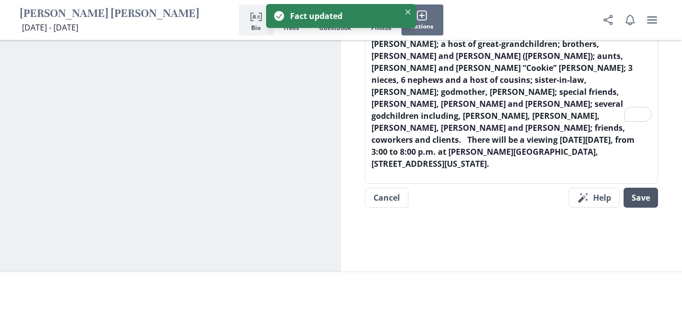
click at [645, 188] on button "Save" at bounding box center [640, 198] width 34 height 20
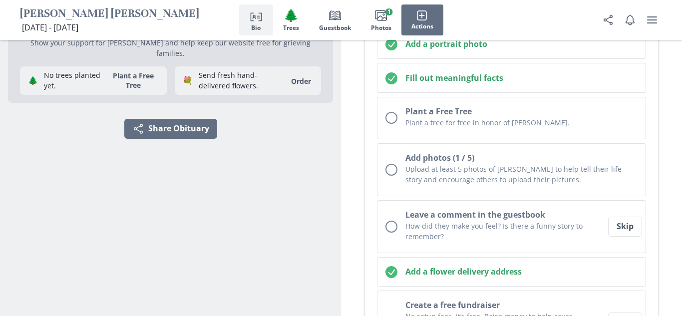
scroll to position [195, 0]
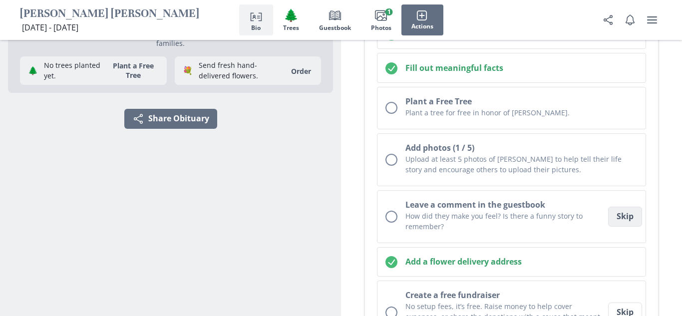
click at [631, 221] on button "Skip" at bounding box center [625, 217] width 34 height 20
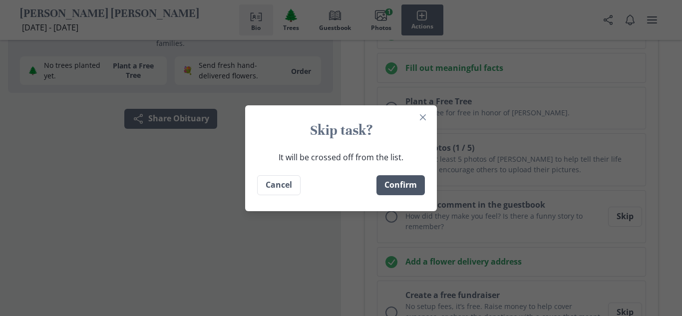
click at [407, 189] on button "Confirm" at bounding box center [400, 185] width 48 height 20
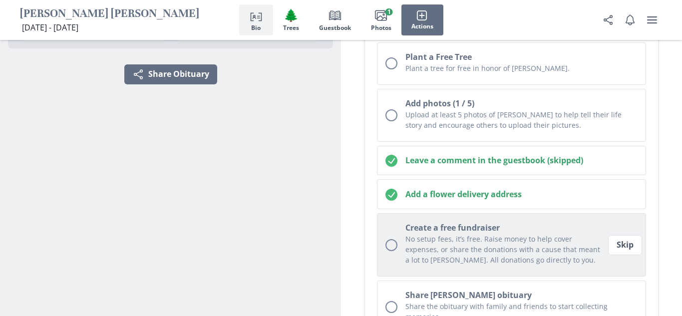
scroll to position [240, 0]
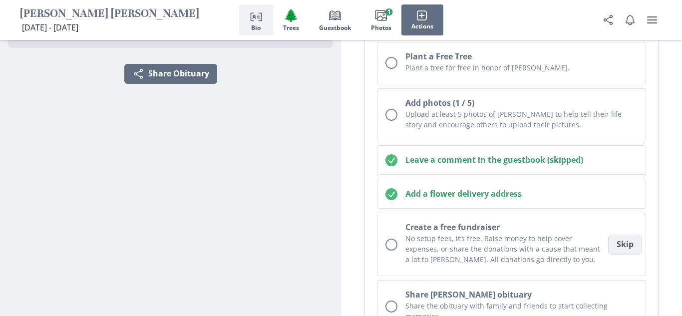
click at [626, 248] on button "Skip" at bounding box center [625, 245] width 34 height 20
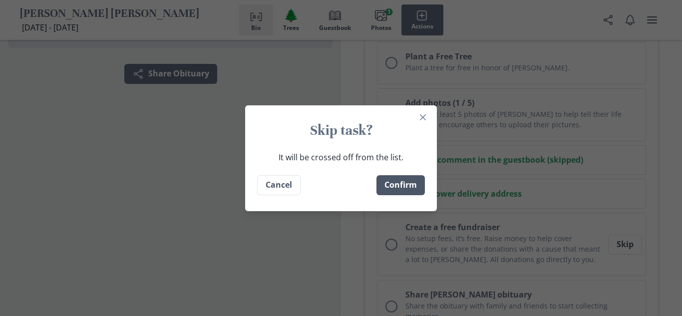
click at [408, 189] on button "Confirm" at bounding box center [400, 185] width 48 height 20
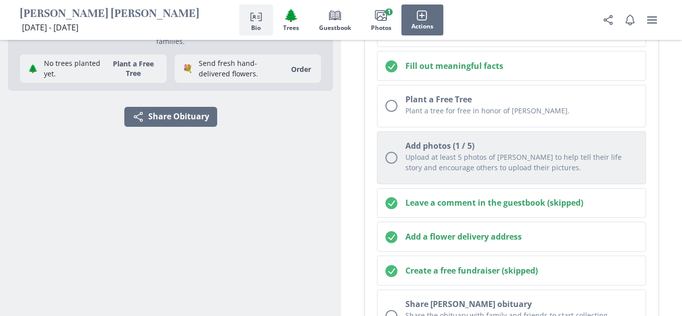
scroll to position [190, 0]
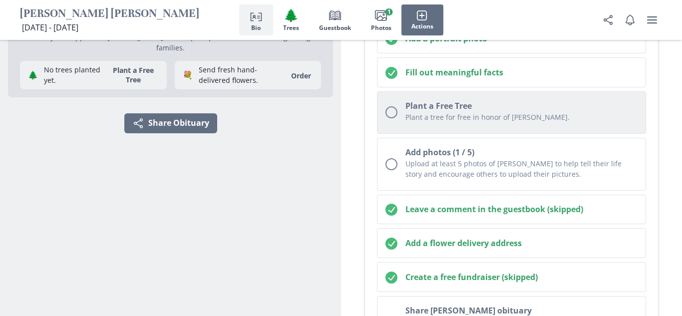
click at [416, 117] on p "Plant a tree for free in honor of [PERSON_NAME]." at bounding box center [521, 117] width 232 height 10
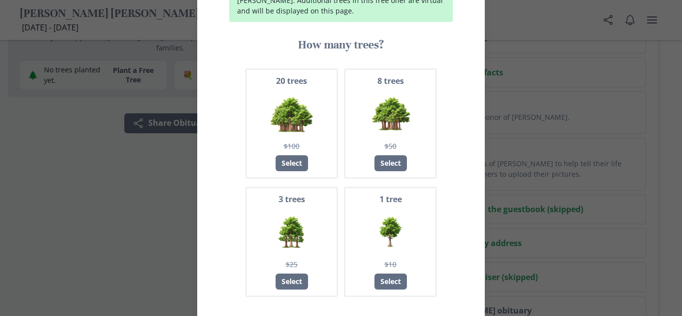
scroll to position [205, 0]
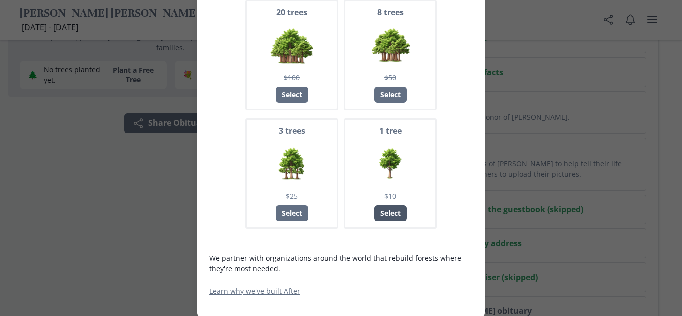
click at [401, 221] on div "Select" at bounding box center [390, 213] width 32 height 16
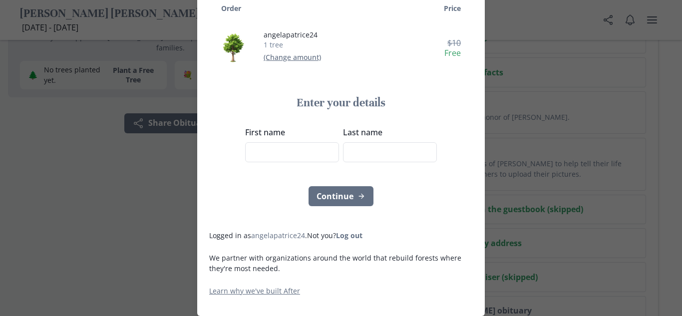
scroll to position [166, 0]
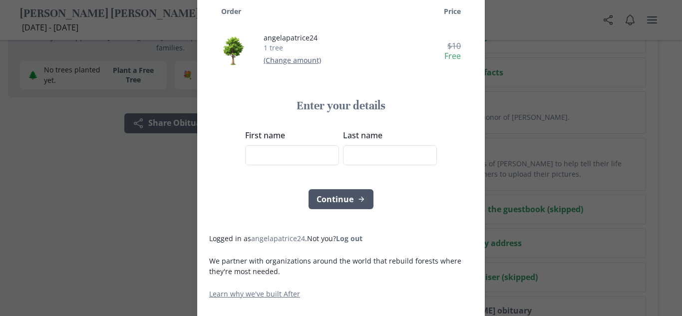
click at [353, 198] on button "Continue" at bounding box center [340, 199] width 65 height 20
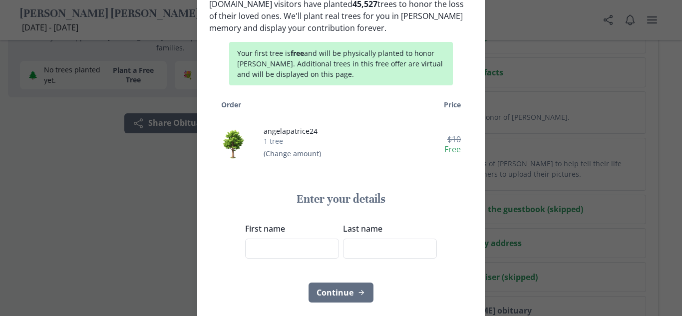
scroll to position [79, 0]
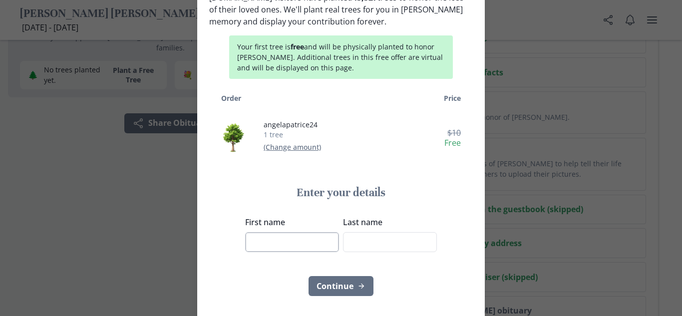
click at [306, 252] on input "First name" at bounding box center [292, 242] width 94 height 20
type input "Sam"
click at [356, 246] on input "Last name" at bounding box center [390, 242] width 94 height 20
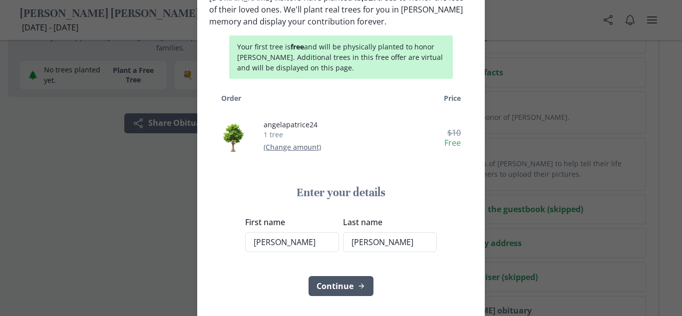
type input "[PERSON_NAME]"
click at [338, 283] on button "Continue" at bounding box center [340, 286] width 65 height 20
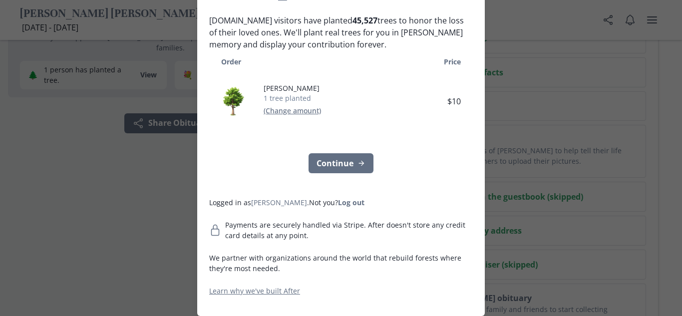
scroll to position [0, 0]
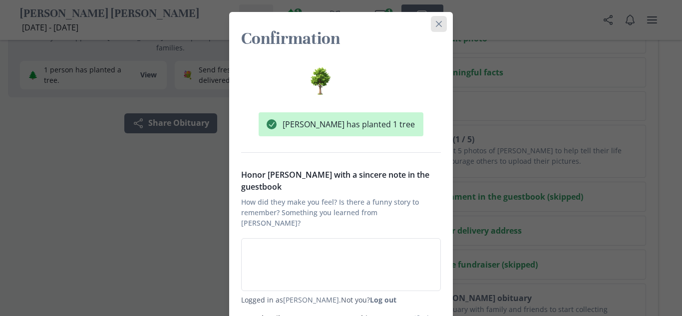
click at [442, 24] on button "Close" at bounding box center [439, 24] width 16 height 16
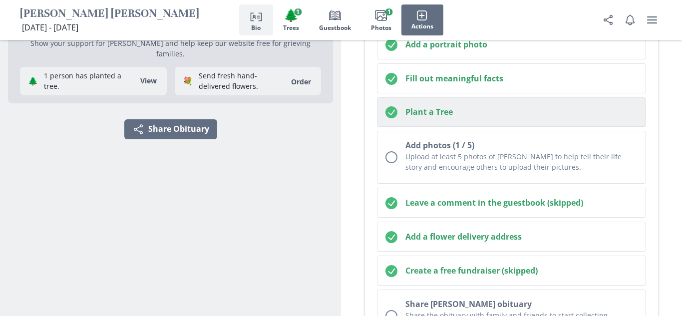
scroll to position [166, 0]
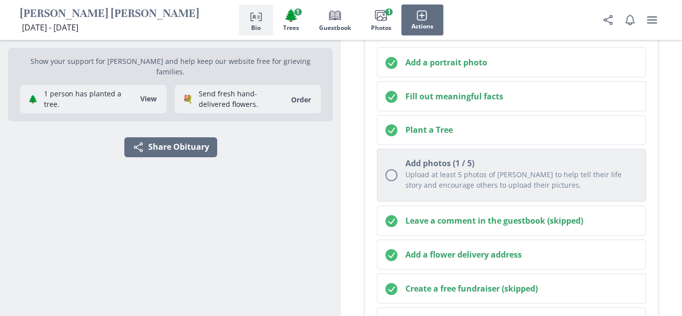
click at [390, 180] on div "Unchecked circle" at bounding box center [391, 175] width 12 height 12
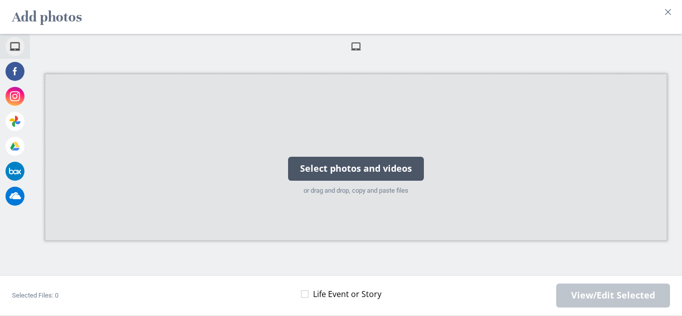
click at [350, 166] on div "Select photos and videos" at bounding box center [356, 169] width 136 height 24
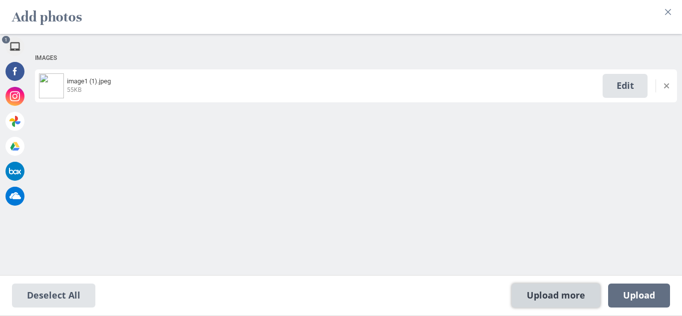
click at [536, 296] on span "Upload more" at bounding box center [556, 295] width 88 height 24
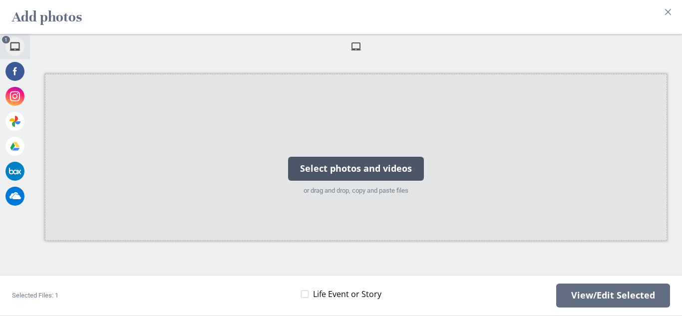
click at [340, 171] on div "Select photos and videos" at bounding box center [356, 169] width 136 height 24
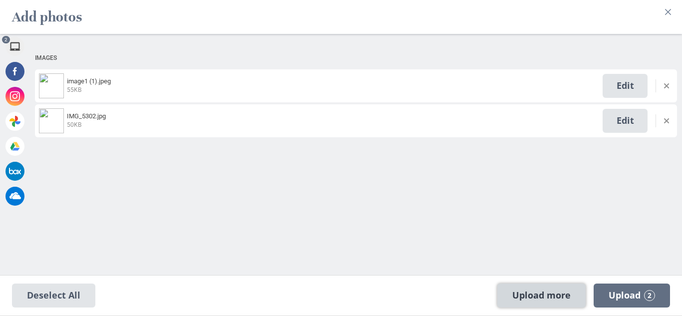
click at [553, 295] on span "Upload more" at bounding box center [541, 295] width 88 height 24
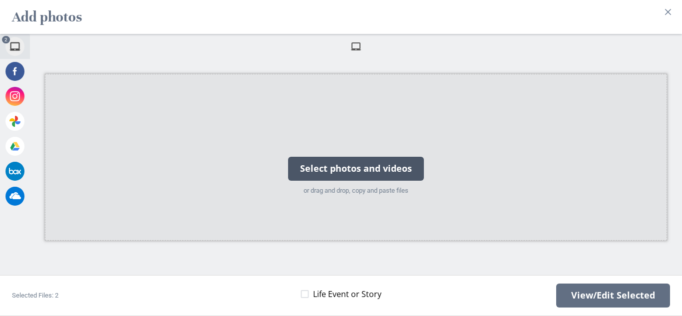
click at [357, 178] on div "Select photos and videos" at bounding box center [356, 169] width 136 height 24
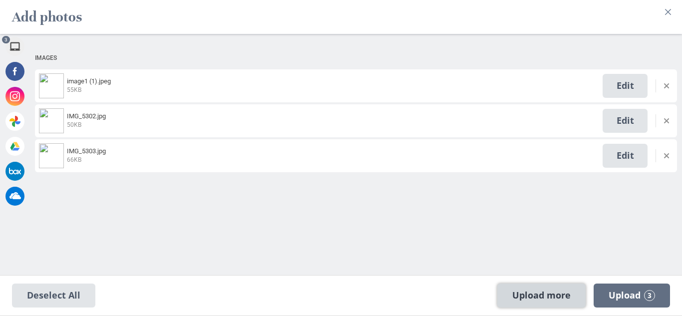
click at [546, 292] on span "Upload more" at bounding box center [541, 295] width 88 height 24
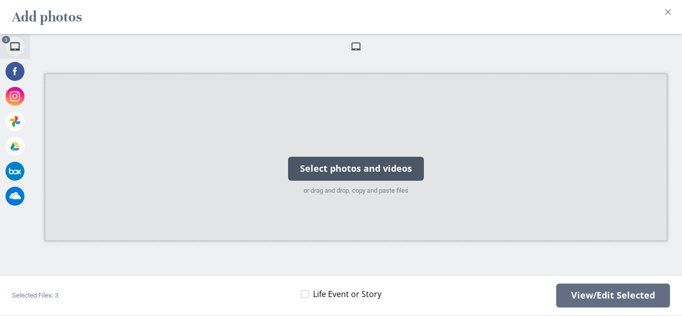
click at [296, 171] on div "Select photos and videos" at bounding box center [356, 169] width 136 height 24
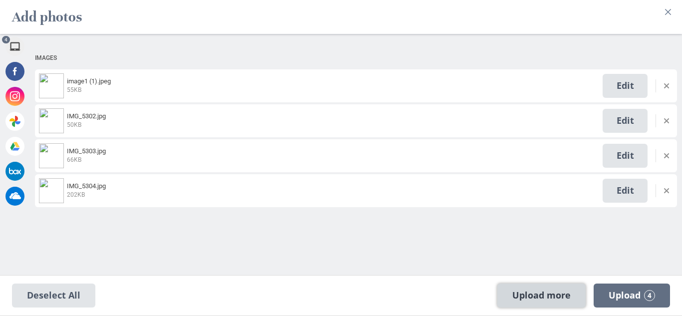
click at [557, 296] on span "Upload more" at bounding box center [541, 295] width 88 height 24
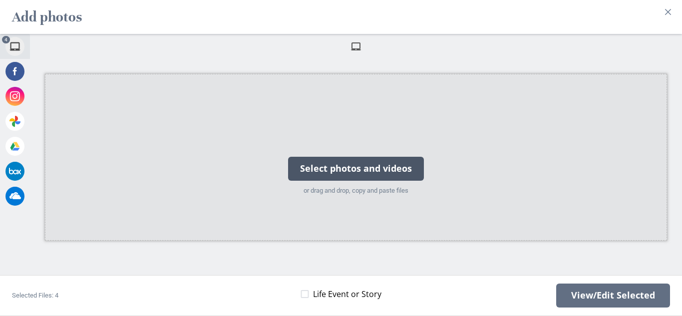
click at [320, 171] on div "Select photos and videos" at bounding box center [356, 169] width 136 height 24
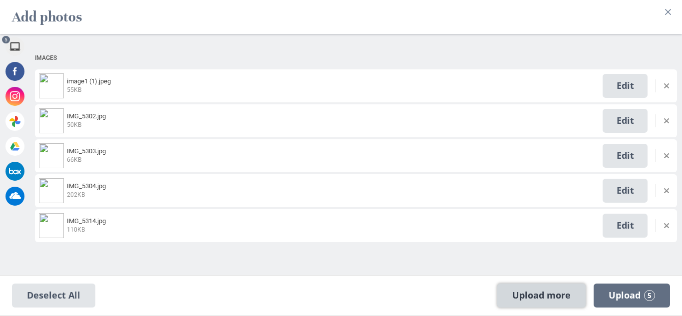
click at [538, 298] on span "Upload more" at bounding box center [541, 295] width 88 height 24
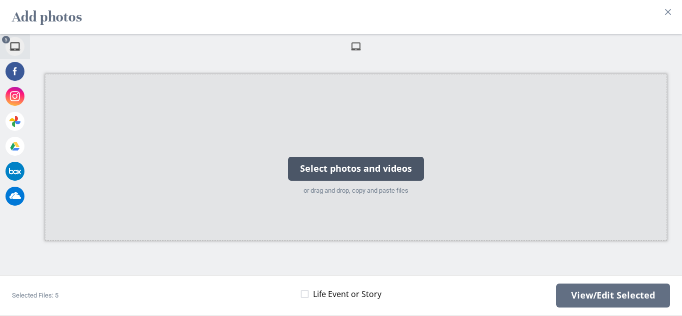
click at [362, 177] on div "Select photos and videos" at bounding box center [356, 169] width 136 height 24
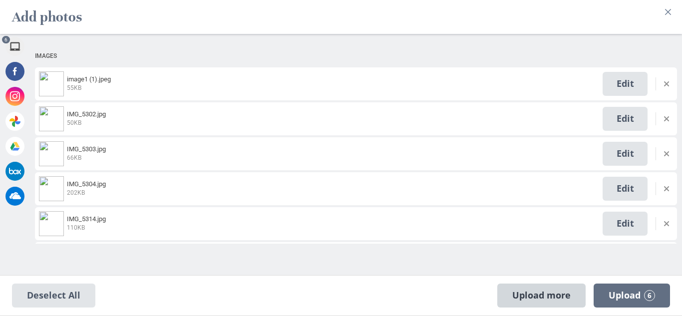
scroll to position [0, 0]
click at [546, 295] on span "Upload more" at bounding box center [541, 295] width 88 height 24
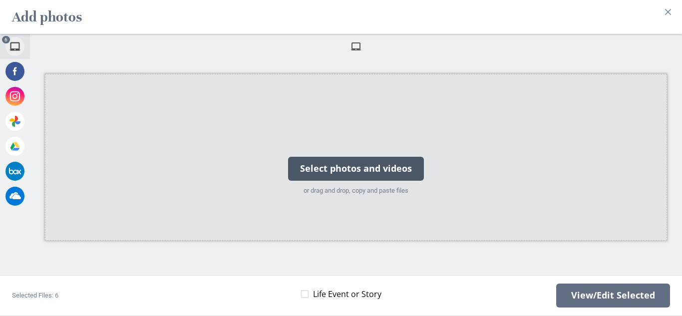
click at [396, 183] on div "Select photos and videos or drag and drop, copy and paste files" at bounding box center [356, 157] width 148 height 100
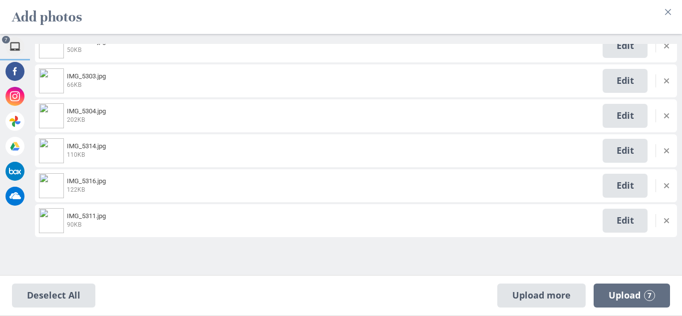
scroll to position [75, 0]
click at [558, 302] on span "Upload more" at bounding box center [541, 295] width 88 height 24
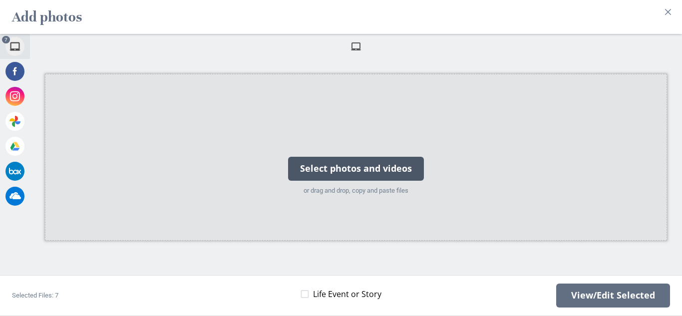
click at [350, 179] on div "Select photos and videos" at bounding box center [356, 169] width 136 height 24
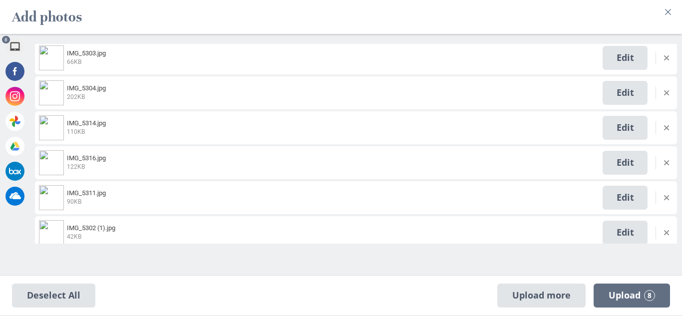
scroll to position [110, 0]
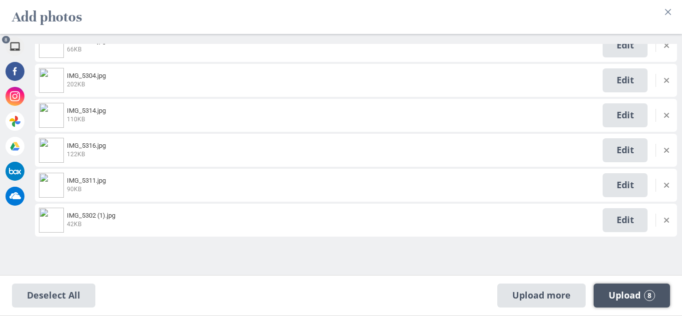
click at [617, 292] on span "Upload 8" at bounding box center [631, 295] width 46 height 11
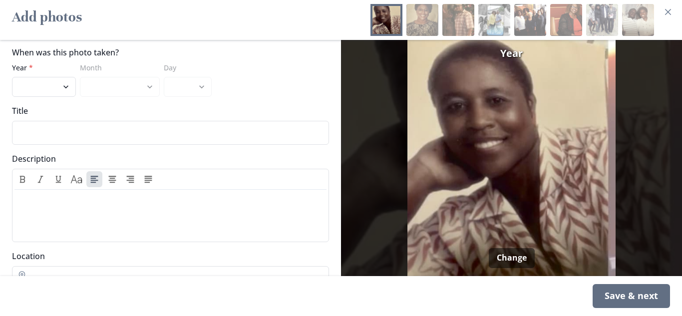
scroll to position [35, 0]
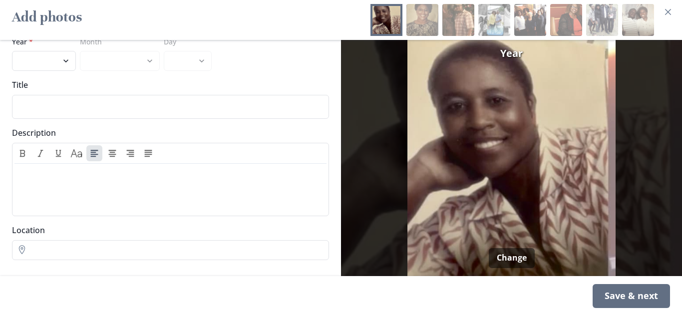
click at [617, 302] on div "Save & next" at bounding box center [630, 296] width 77 height 24
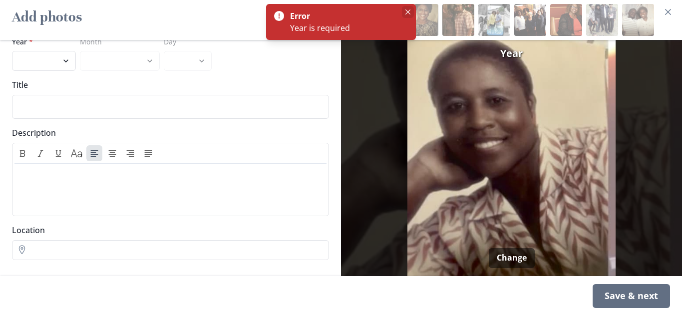
click at [405, 11] on icon "Close" at bounding box center [407, 11] width 5 height 5
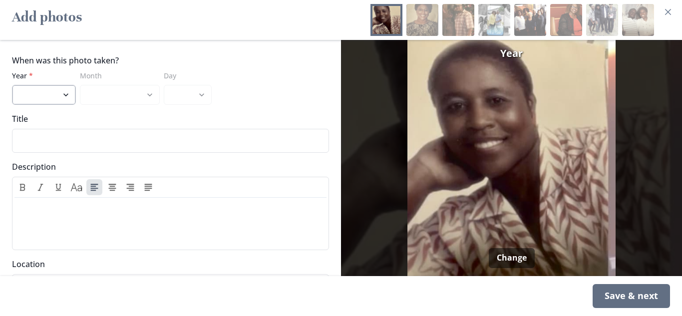
scroll to position [0, 0]
click at [55, 99] on select "2025 2024 2023 2022 2021 2020 2019 2018 2017 2016 2015 2014 2013 2012 2011 2010…" at bounding box center [44, 96] width 64 height 20
click at [27, 101] on select "2025 2024 2023 2022 2021 2020 2019 2018 2017 2016 2015 2014 2013 2012 2011 2010…" at bounding box center [44, 96] width 64 height 20
select select "1990"
click at [12, 86] on select "2025 2024 2023 2022 2021 2020 2019 2018 2017 2016 2015 2014 2013 2012 2011 2010…" at bounding box center [44, 96] width 64 height 20
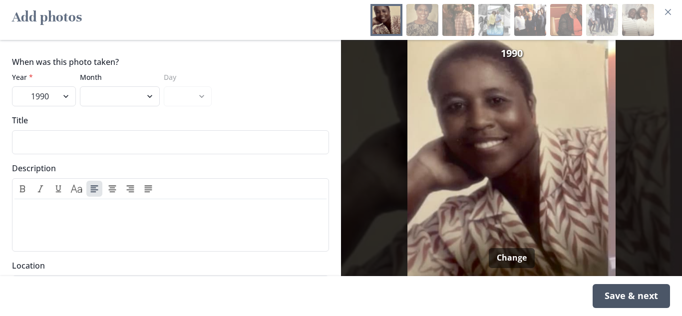
click at [617, 305] on div "Save & next" at bounding box center [630, 296] width 77 height 24
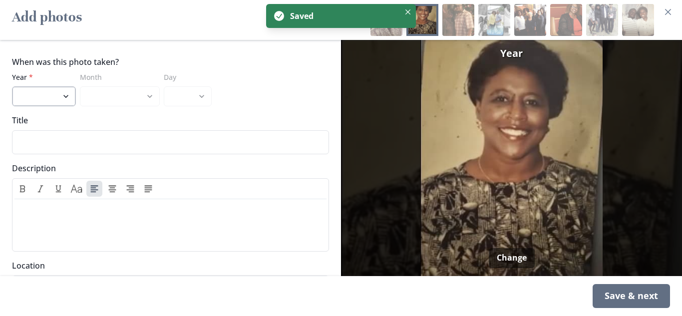
click at [37, 94] on select "2025 2024 2023 2022 2021 2020 2019 2018 2017 2016 2015 2014 2013 2012 2011 2010…" at bounding box center [44, 96] width 64 height 20
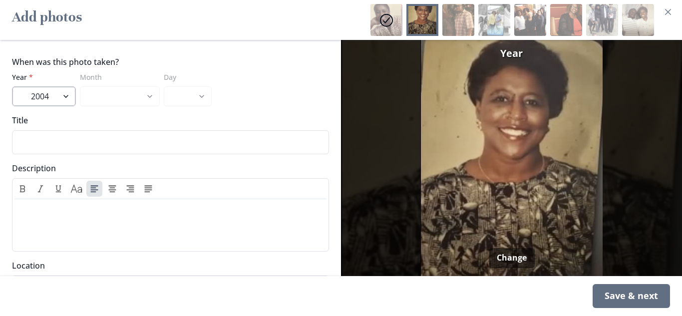
click at [12, 86] on select "2025 2024 2023 2022 2021 2020 2019 2018 2017 2016 2015 2014 2013 2012 2011 2010…" at bounding box center [44, 96] width 64 height 20
click at [55, 98] on select "2025 2024 2023 2022 2021 2020 2019 2018 2017 2016 2015 2014 2013 2012 2011 2010…" at bounding box center [44, 96] width 64 height 20
select select "2000"
click at [12, 86] on select "2025 2024 2023 2022 2021 2020 2019 2018 2017 2016 2015 2014 2013 2012 2011 2010…" at bounding box center [44, 96] width 64 height 20
click at [615, 291] on div "Save & next" at bounding box center [630, 296] width 77 height 24
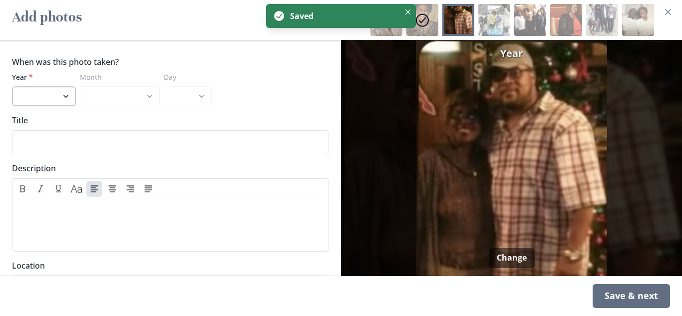
click at [69, 96] on select "2025 2024 2023 2022 2021 2020 2019 2018 2017 2016 2015 2014 2013 2012 2011 2010…" at bounding box center [44, 96] width 64 height 20
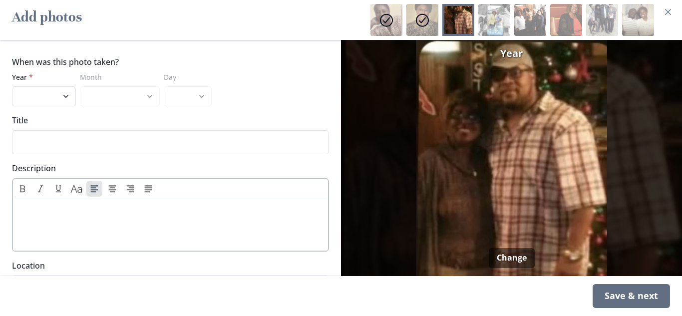
select select "2018"
click at [12, 86] on select "2025 2024 2023 2022 2021 2020 2019 2018 2017 2016 2015 2014 2013 2012 2011 2010…" at bounding box center [44, 96] width 64 height 20
click at [637, 308] on footer "Save & next" at bounding box center [341, 296] width 682 height 40
click at [634, 300] on div "Save & next" at bounding box center [630, 296] width 77 height 24
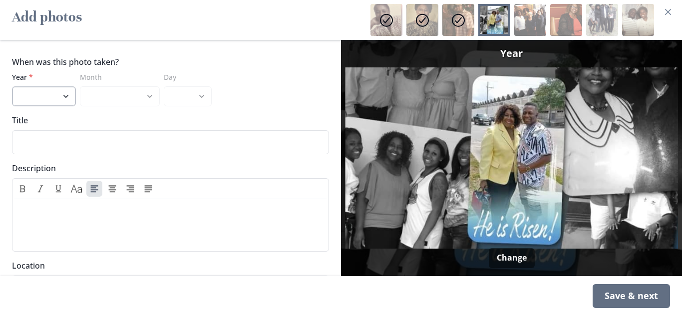
click at [60, 103] on select "2025 2024 2023 2022 2021 2020 2019 2018 2017 2016 2015 2014 2013 2012 2011 2010…" at bounding box center [44, 96] width 64 height 20
select select "2021"
click at [12, 86] on select "2025 2024 2023 2022 2021 2020 2019 2018 2017 2016 2015 2014 2013 2012 2011 2010…" at bounding box center [44, 96] width 64 height 20
click at [641, 306] on div "Save & next" at bounding box center [630, 296] width 77 height 24
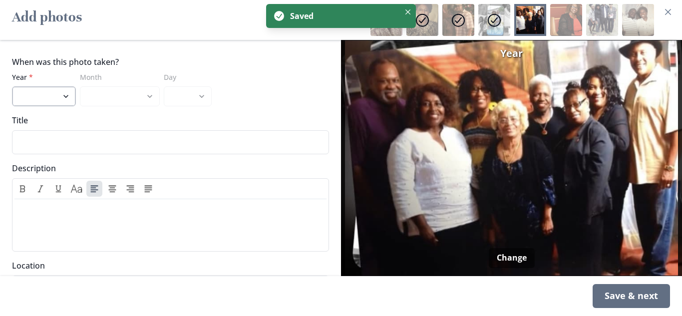
click at [66, 99] on select "2025 2024 2023 2022 2021 2020 2019 2018 2017 2016 2015 2014 2013 2012 2011 2010…" at bounding box center [44, 96] width 64 height 20
select select "2017"
click at [12, 86] on select "2025 2024 2023 2022 2021 2020 2019 2018 2017 2016 2015 2014 2013 2012 2011 2010…" at bounding box center [44, 96] width 64 height 20
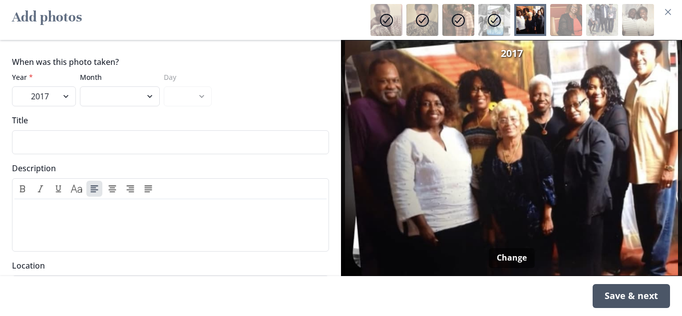
click at [607, 302] on div "Save & next" at bounding box center [630, 296] width 77 height 24
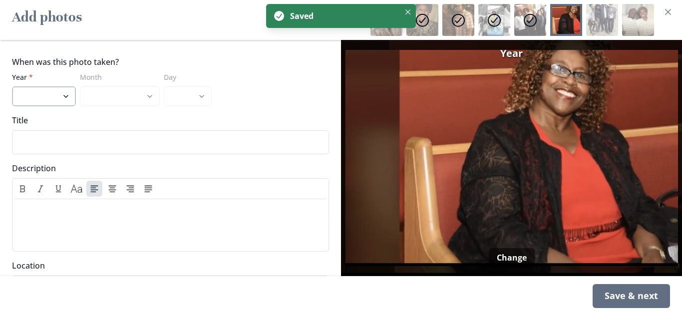
click at [44, 95] on select "2025 2024 2023 2022 2021 2020 2019 2018 2017 2016 2015 2014 2013 2012 2011 2010…" at bounding box center [44, 96] width 64 height 20
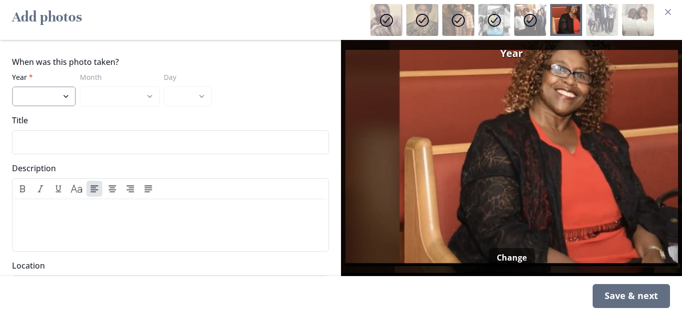
select select "2013"
click at [12, 86] on select "2025 2024 2023 2022 2021 2020 2019 2018 2017 2016 2015 2014 2013 2012 2011 2010…" at bounding box center [44, 96] width 64 height 20
click at [642, 299] on div "Save & next" at bounding box center [630, 296] width 77 height 24
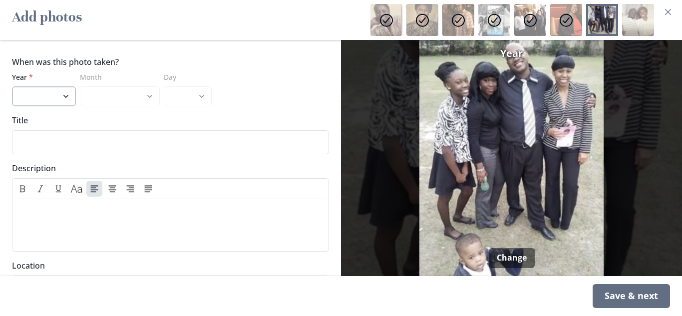
click at [61, 99] on select "2025 2024 2023 2022 2021 2020 2019 2018 2017 2016 2015 2014 2013 2012 2011 2010…" at bounding box center [44, 96] width 64 height 20
select select "2016"
click at [12, 86] on select "2025 2024 2023 2022 2021 2020 2019 2018 2017 2016 2015 2014 2013 2012 2011 2010…" at bounding box center [44, 96] width 64 height 20
click at [622, 299] on div "Save & next" at bounding box center [630, 296] width 77 height 24
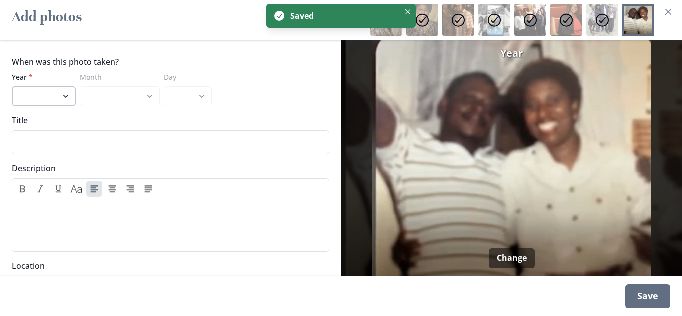
click at [39, 96] on select "2025 2024 2023 2022 2021 2020 2019 2018 2017 2016 2015 2014 2013 2012 2011 2010…" at bounding box center [44, 96] width 64 height 20
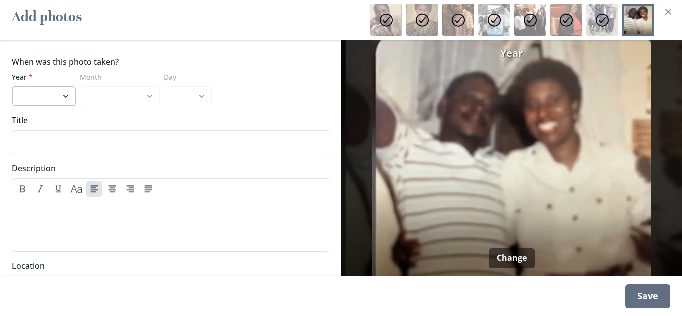
select select "1982"
click at [12, 86] on select "2025 2024 2023 2022 2021 2020 2019 2018 2017 2016 2015 2014 2013 2012 2011 2010…" at bounding box center [44, 96] width 64 height 20
click at [645, 303] on div "Save" at bounding box center [647, 296] width 45 height 24
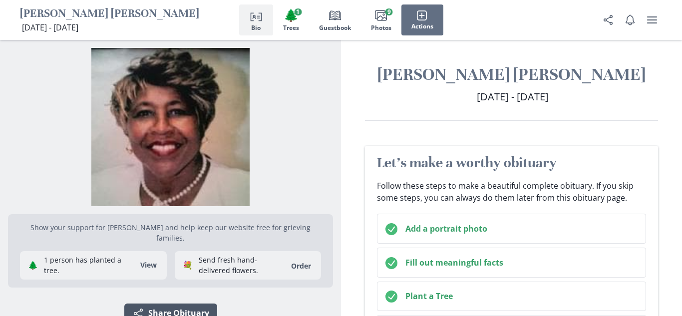
click at [190, 307] on button "Share Share Obituary" at bounding box center [170, 313] width 93 height 20
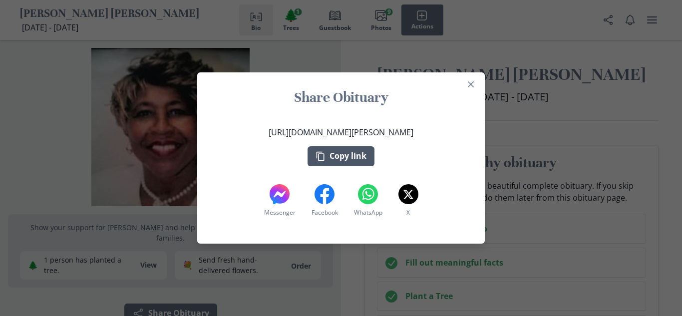
click at [349, 155] on button "Copy link" at bounding box center [340, 156] width 67 height 20
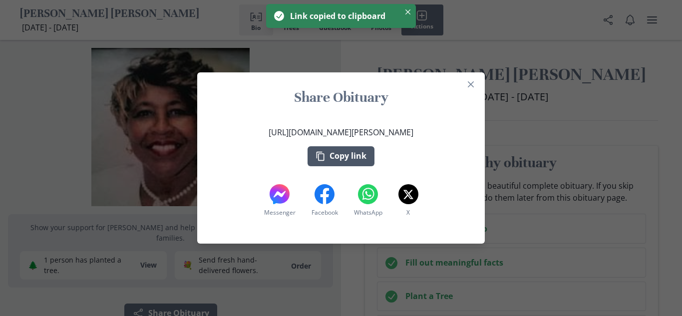
click at [351, 155] on button "Copy link" at bounding box center [340, 156] width 67 height 20
click at [338, 158] on button "Copied" at bounding box center [340, 156] width 57 height 20
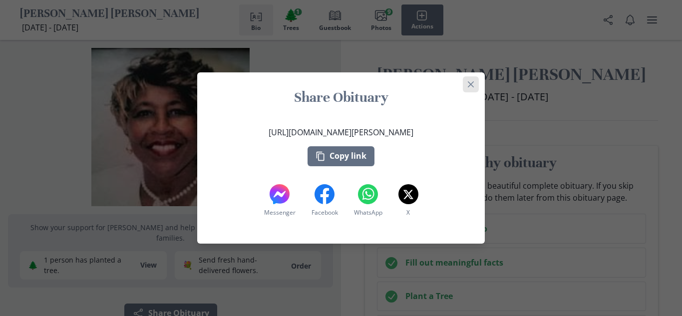
click at [470, 81] on button "Close" at bounding box center [471, 84] width 16 height 16
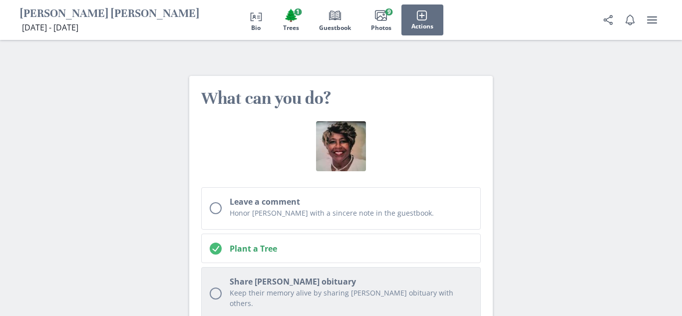
scroll to position [4486, 0]
click at [347, 276] on h2 "Share [PERSON_NAME] obituary" at bounding box center [351, 282] width 243 height 12
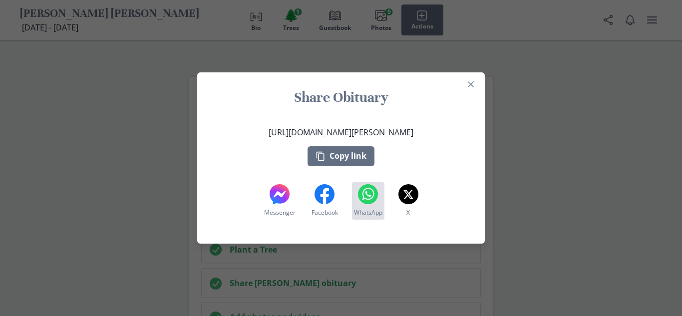
click at [365, 198] on icon at bounding box center [368, 194] width 20 height 20
click at [477, 73] on section "Share Obituary https://after.io/margaret-williams-oneal Copy link Messenger Mes…" at bounding box center [340, 157] width 287 height 171
click at [468, 85] on icon "Close" at bounding box center [471, 84] width 6 height 6
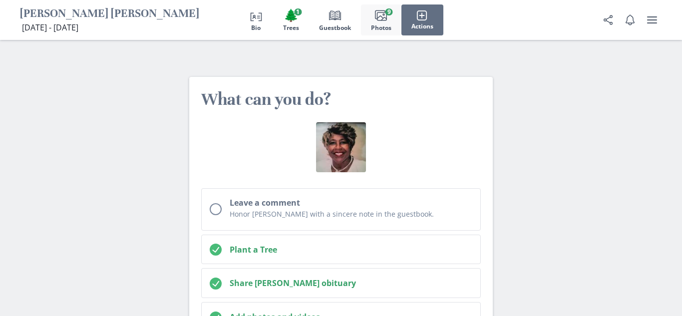
click at [382, 25] on span "Photos" at bounding box center [381, 27] width 20 height 7
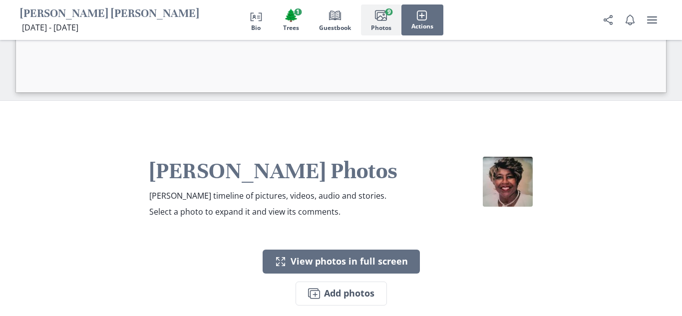
scroll to position [2266, 0]
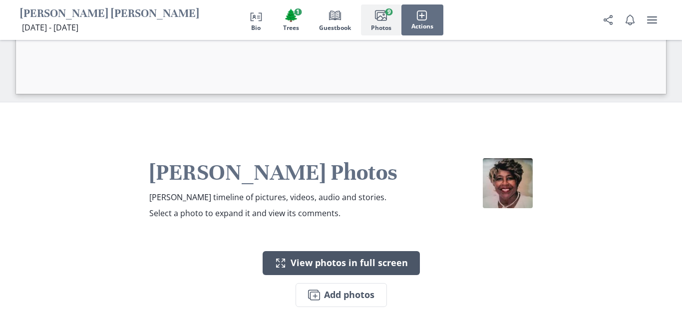
click at [348, 251] on button "Expand View photos in full screen" at bounding box center [340, 263] width 157 height 24
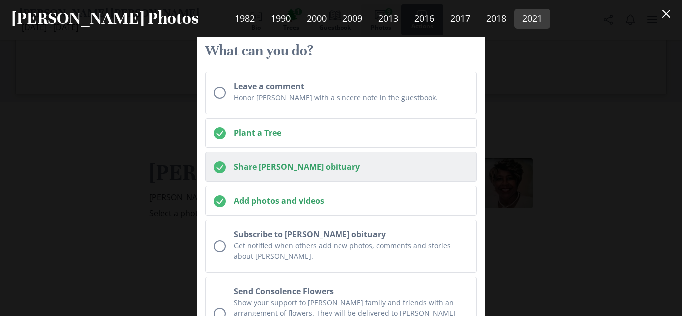
scroll to position [3111, 0]
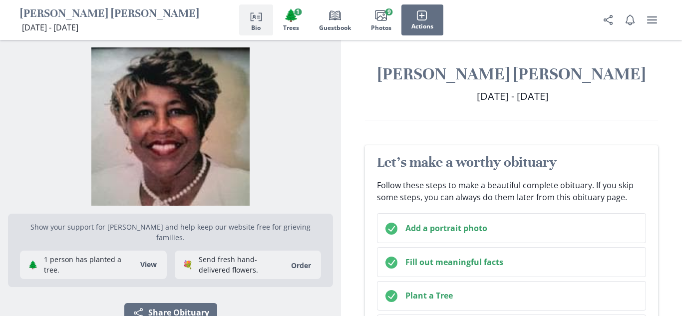
scroll to position [0, 0]
click at [293, 29] on span "Trees" at bounding box center [291, 27] width 16 height 7
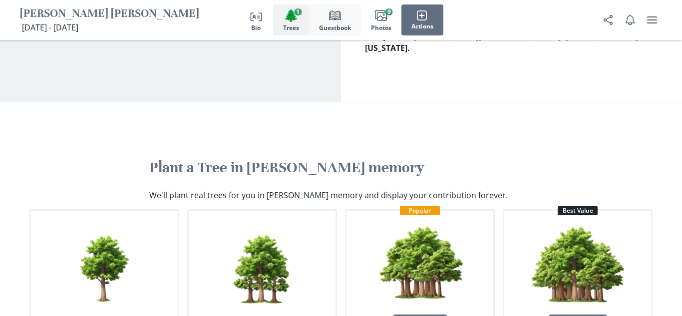
click at [328, 21] on span "Book" at bounding box center [335, 15] width 14 height 14
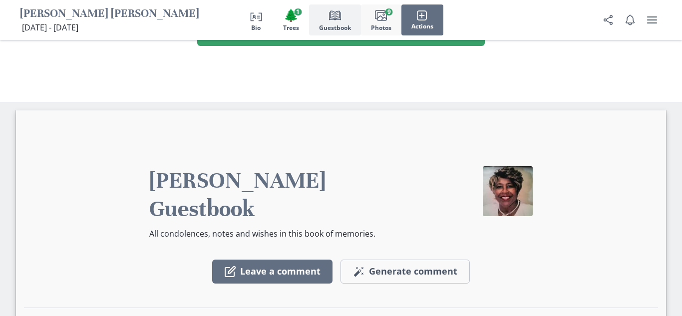
click at [373, 21] on button "Images Photos 9" at bounding box center [381, 19] width 40 height 31
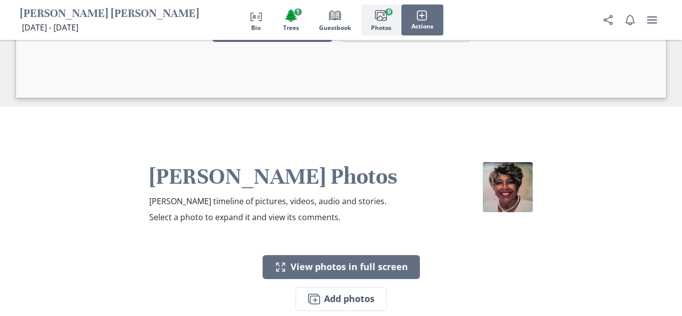
scroll to position [2266, 0]
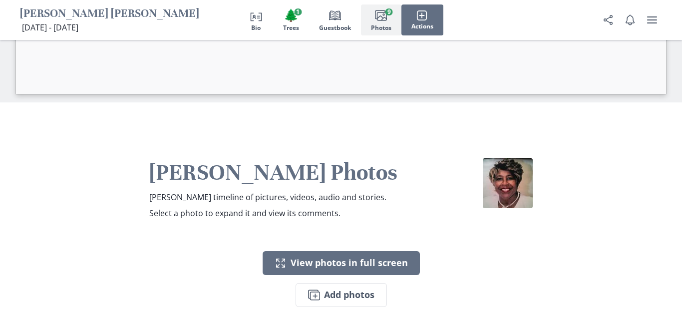
click at [662, 17] on div "Person profile Bio 🌲 Trees 1 Book Guestbook Images Photos 9 Actions" at bounding box center [341, 20] width 682 height 40
click at [656, 18] on icon "user menu" at bounding box center [652, 20] width 12 height 12
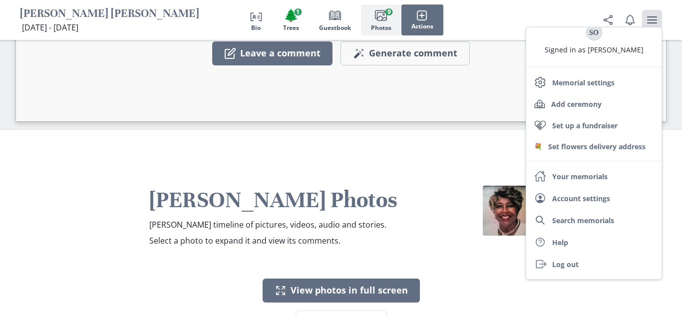
scroll to position [2229, 0]
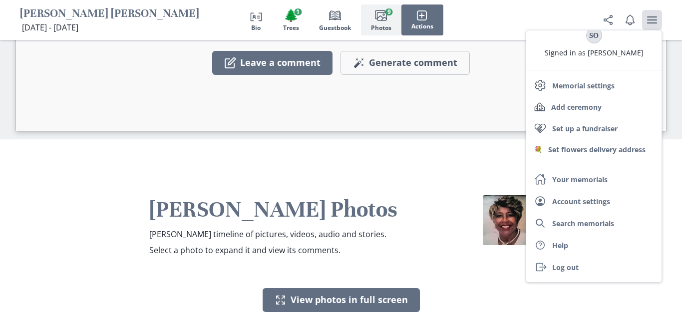
click at [376, 15] on icon "Images" at bounding box center [381, 15] width 12 height 12
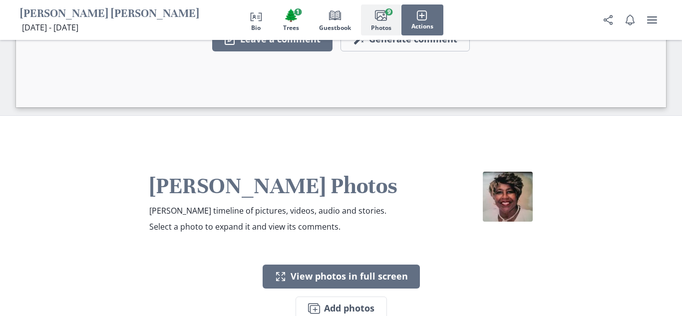
scroll to position [2250, 0]
